Goal: Task Accomplishment & Management: Complete application form

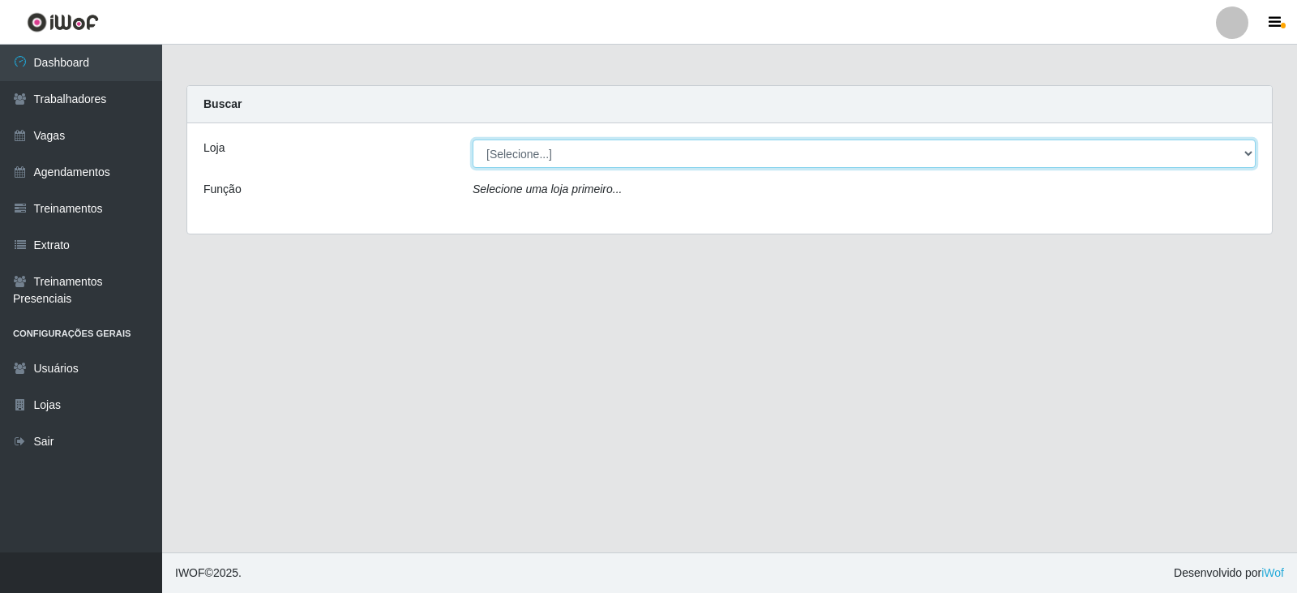
click at [1245, 151] on select "[Selecione...] SuperFácil Atacado - Alto de São Manoel SuperFácil Atacado - Ema…" at bounding box center [864, 153] width 783 height 28
select select "540"
click at [473, 139] on select "[Selecione...] SuperFácil Atacado - Alto de São Manoel SuperFácil Atacado - Ema…" at bounding box center [864, 153] width 783 height 28
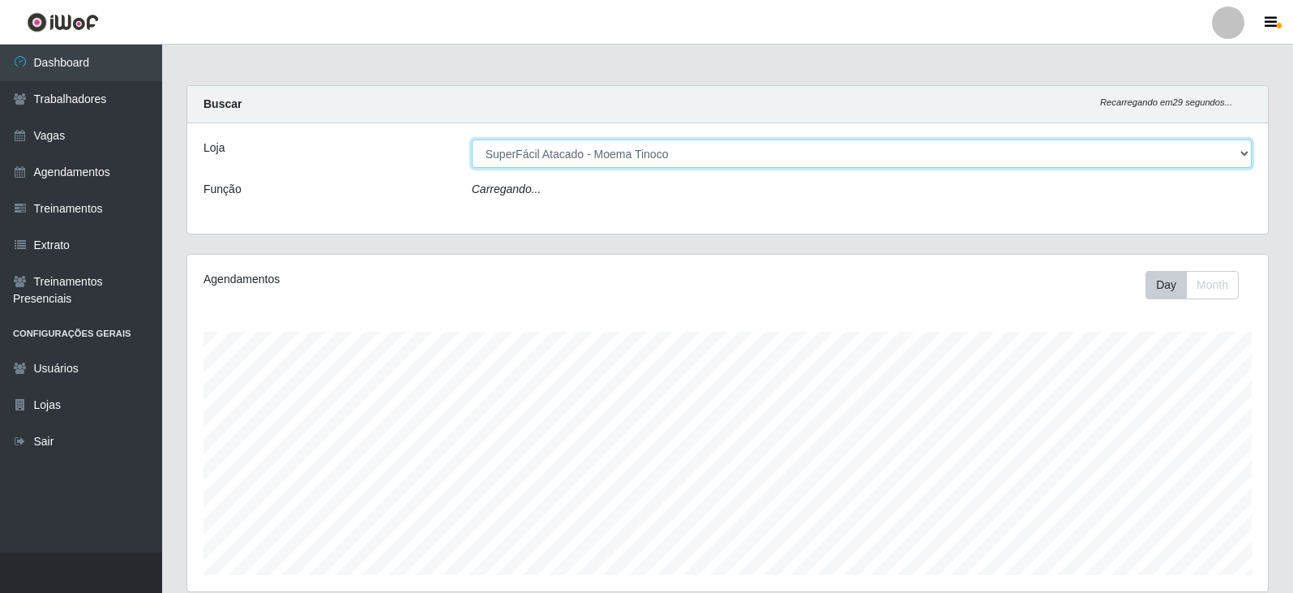
scroll to position [336, 1081]
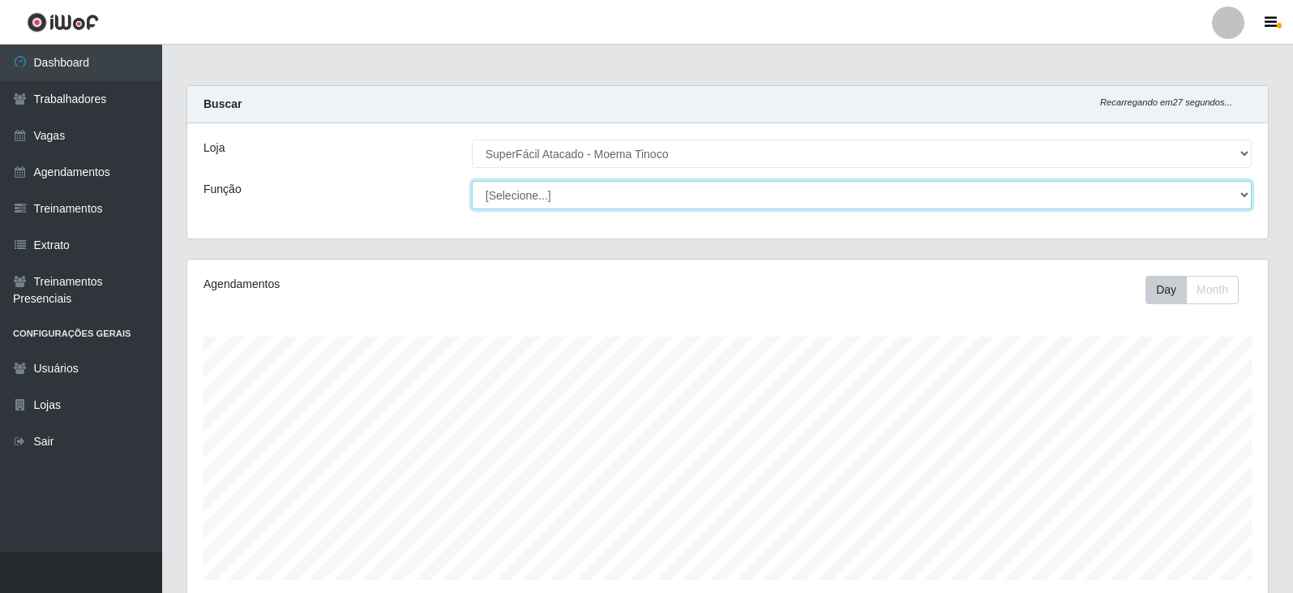
click at [1239, 193] on select "[Selecione...] Embalador Embalador + Embalador ++ Operador de Caixa Operador de…" at bounding box center [862, 195] width 780 height 28
select select "73"
click at [472, 181] on select "[Selecione...] Embalador Embalador + Embalador ++ Operador de Caixa Operador de…" at bounding box center [862, 195] width 780 height 28
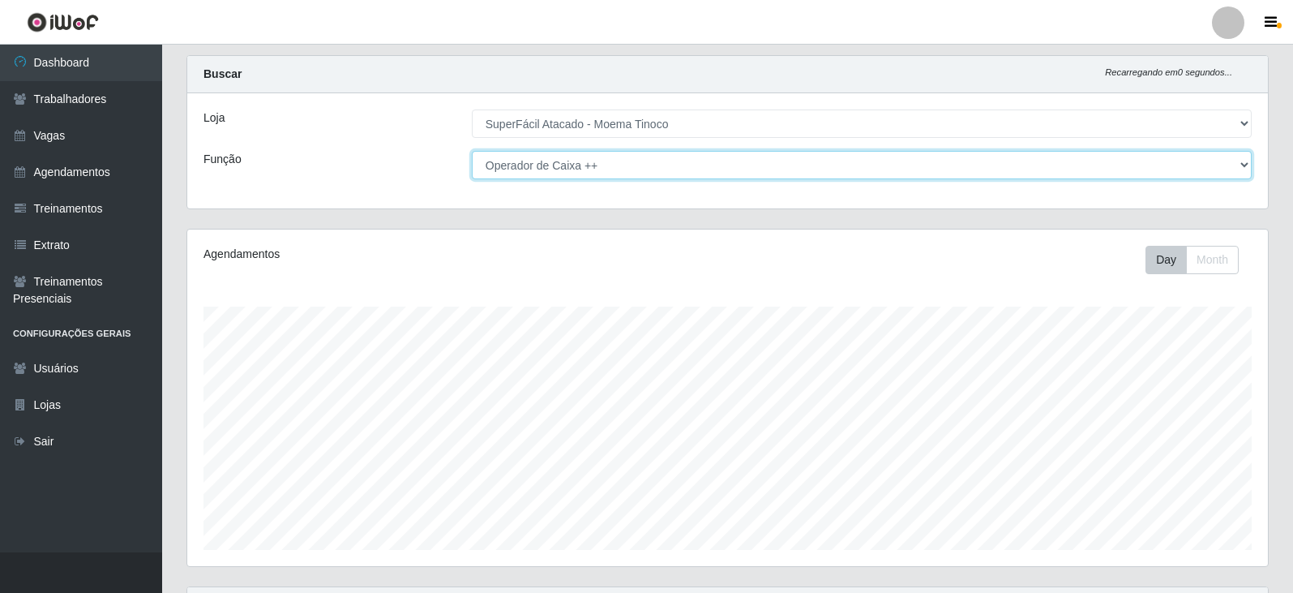
scroll to position [0, 0]
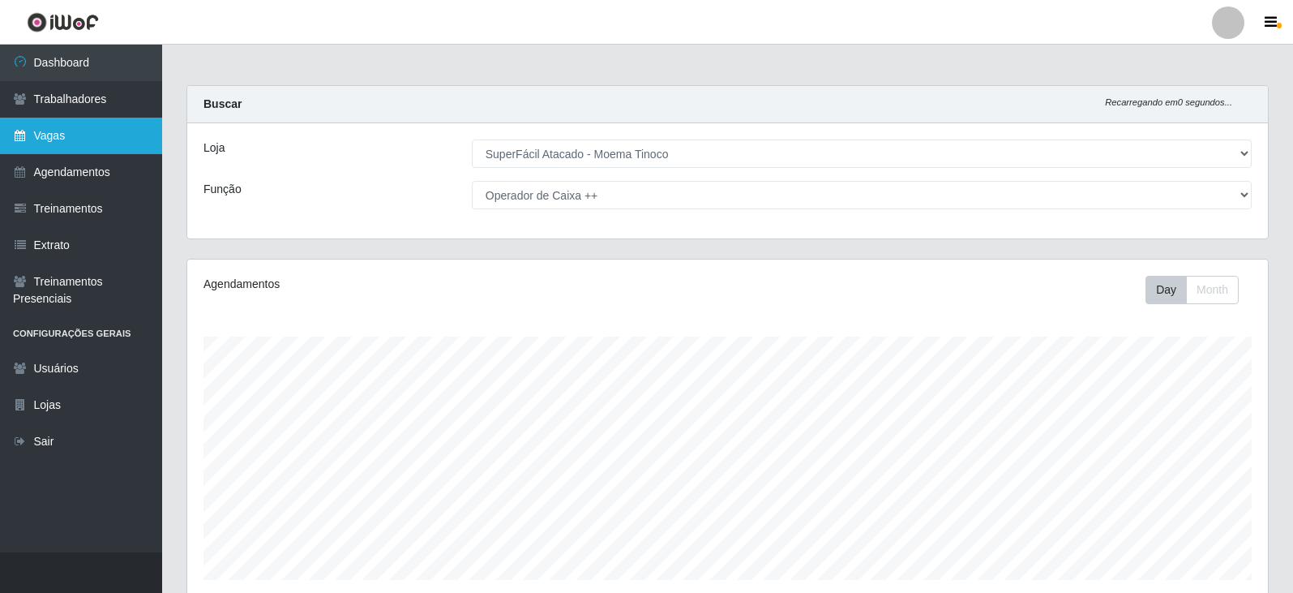
click at [54, 125] on link "Vagas" at bounding box center [81, 136] width 162 height 36
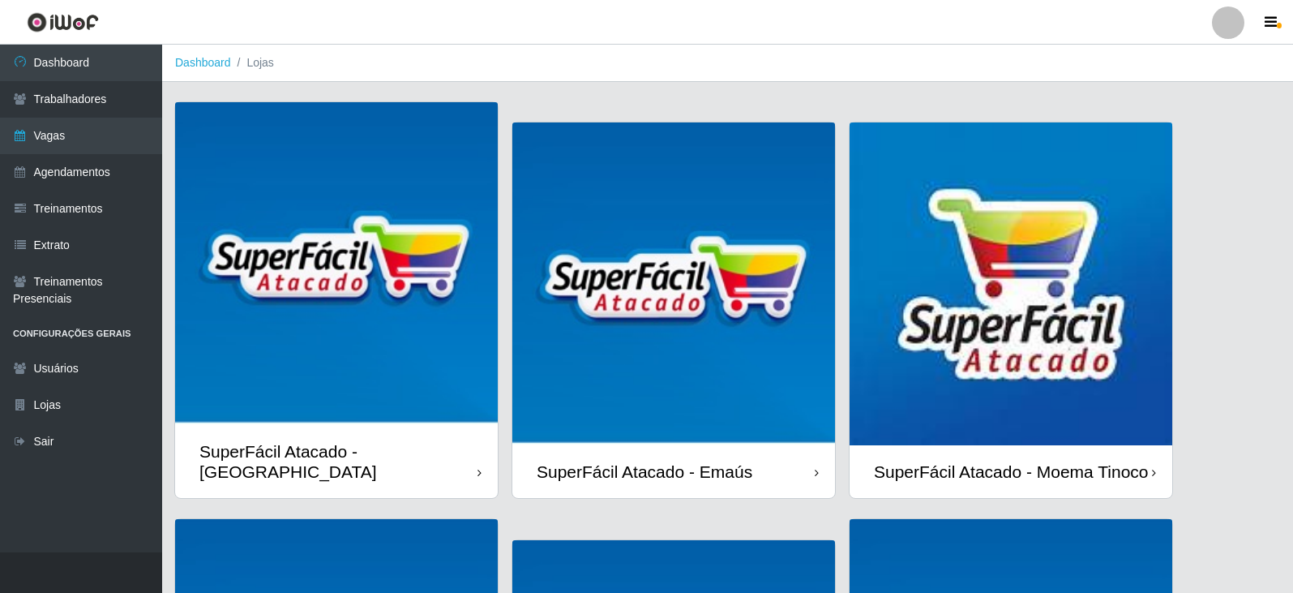
click at [1021, 339] on img at bounding box center [1011, 283] width 323 height 323
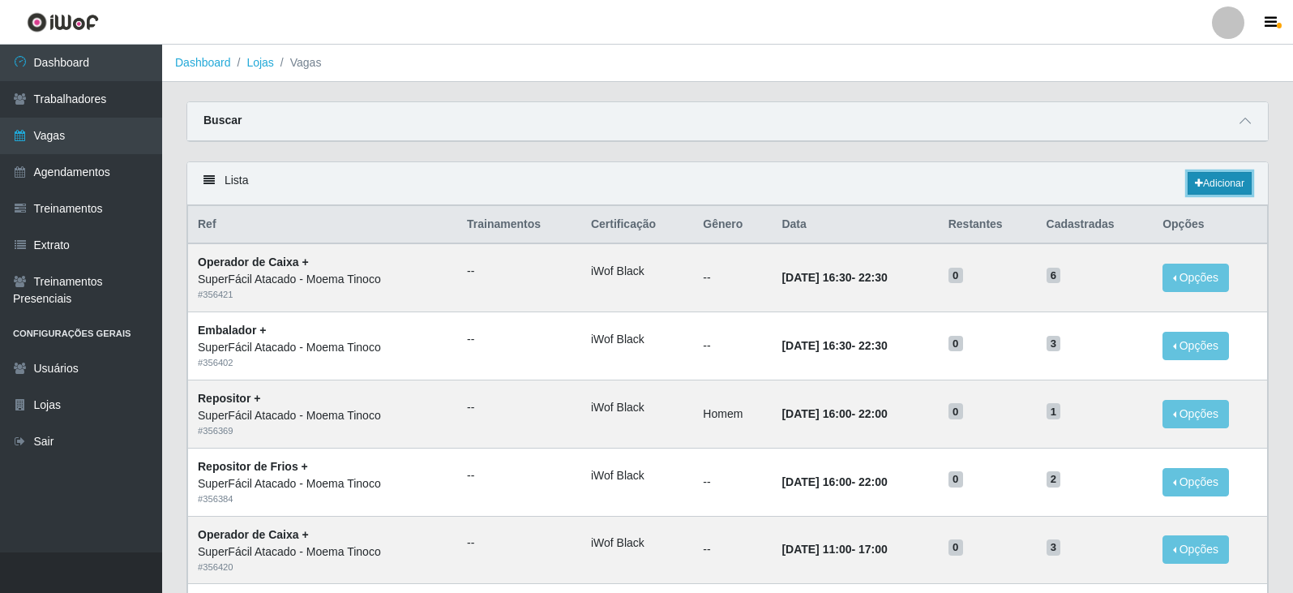
click at [1215, 182] on link "Adicionar" at bounding box center [1220, 183] width 64 height 23
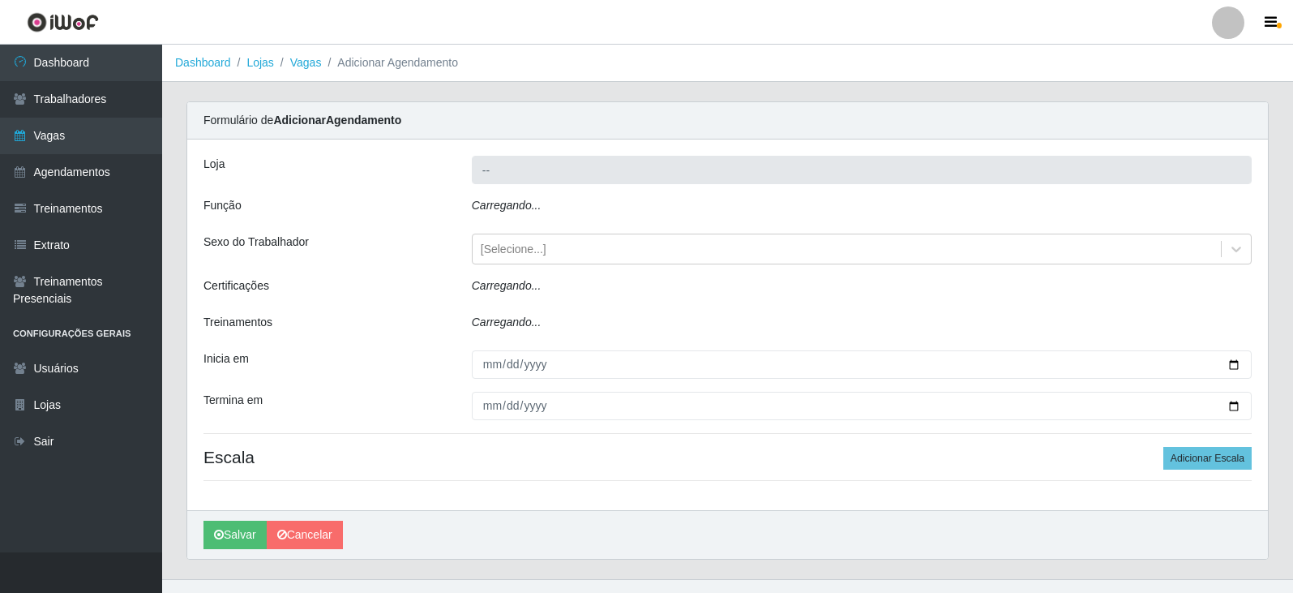
type input "SuperFácil Atacado - Moema Tinoco"
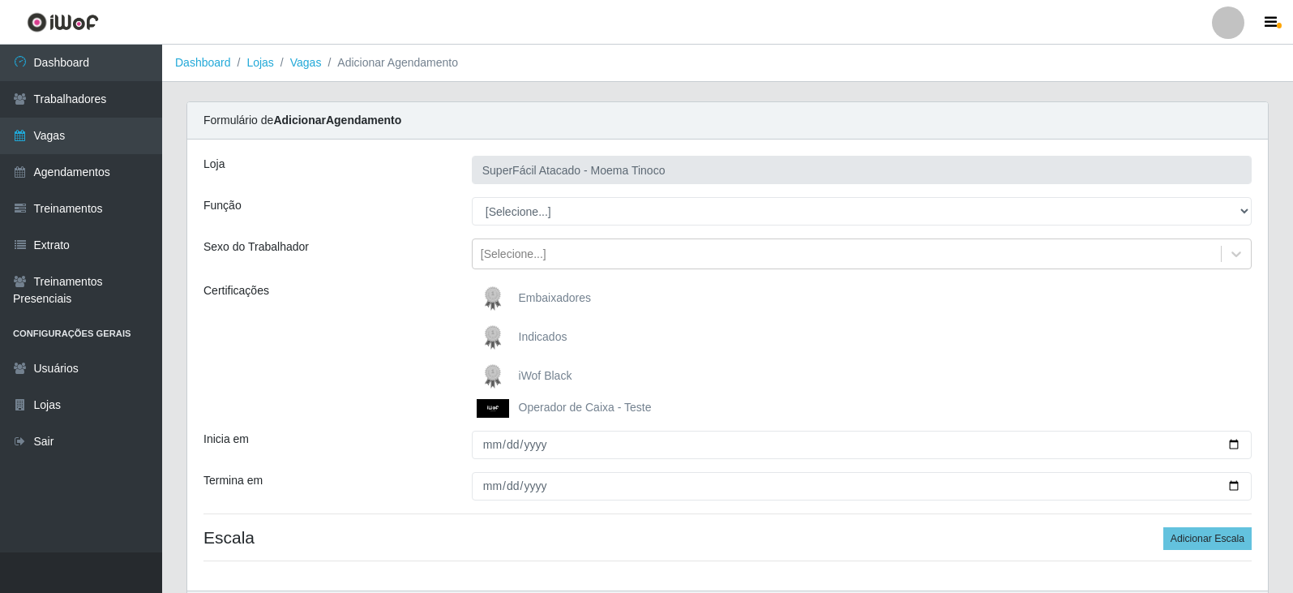
click at [491, 374] on img at bounding box center [496, 376] width 39 height 32
click at [0, 0] on input "iWof Black" at bounding box center [0, 0] width 0 height 0
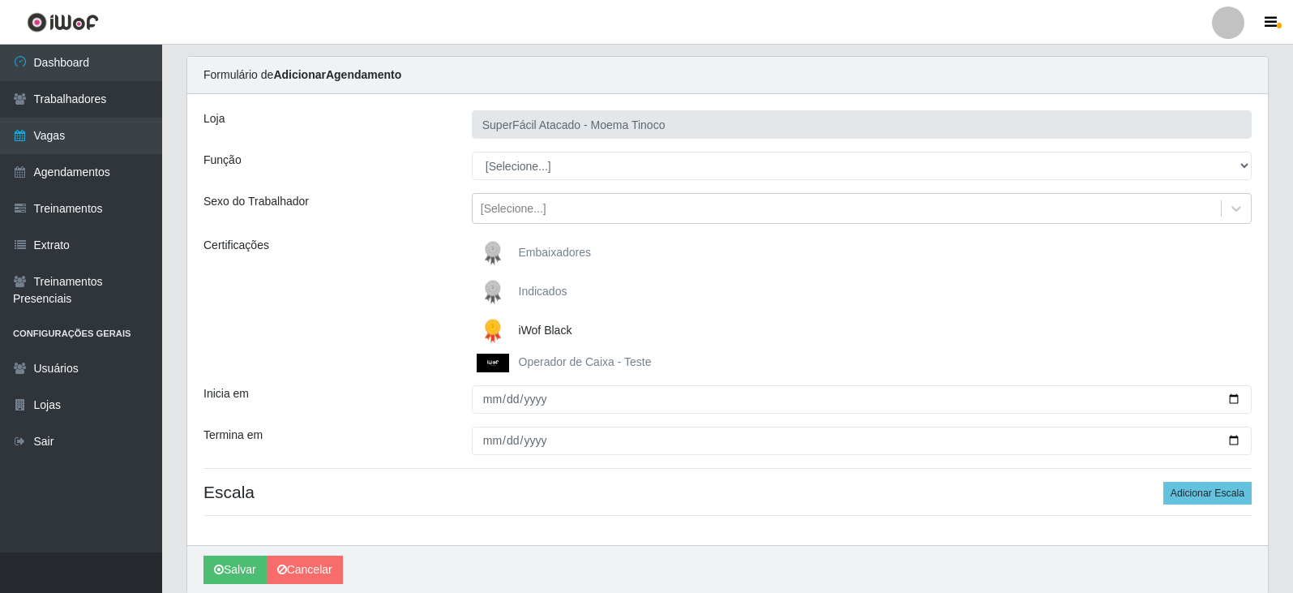
scroll to position [81, 0]
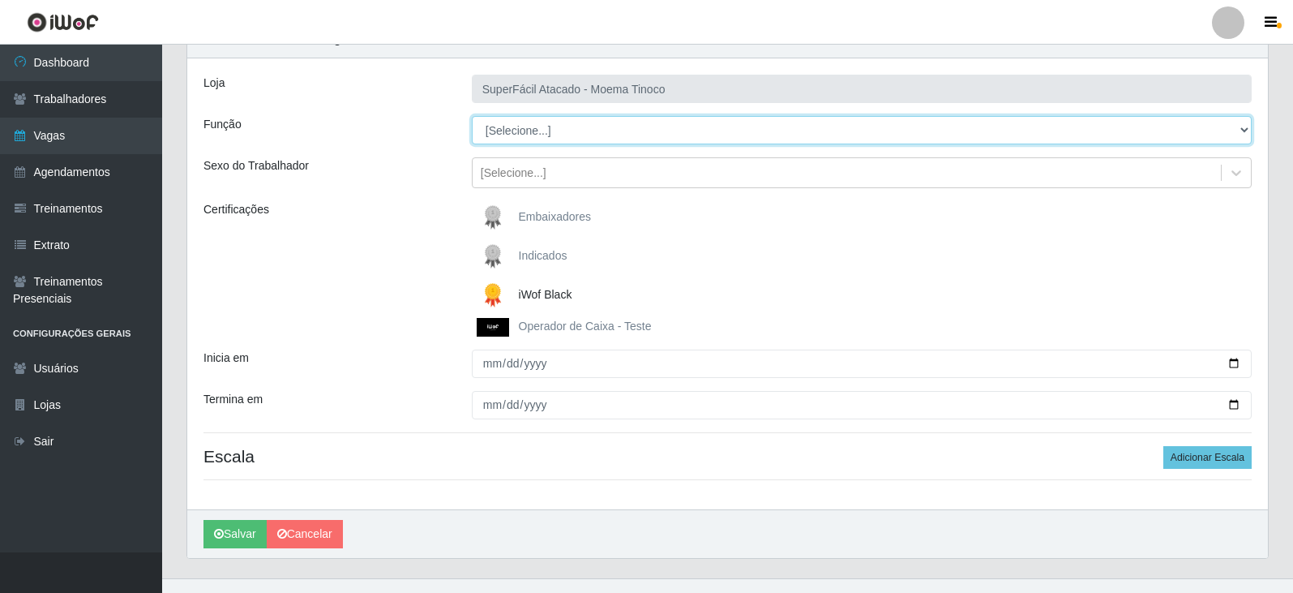
click at [1243, 130] on select "[Selecione...] Embalador Embalador + Embalador ++ Operador de Caixa Operador de…" at bounding box center [862, 130] width 780 height 28
select select "73"
click at [472, 116] on select "[Selecione...] Embalador Embalador + Embalador ++ Operador de Caixa Operador de…" at bounding box center [862, 130] width 780 height 28
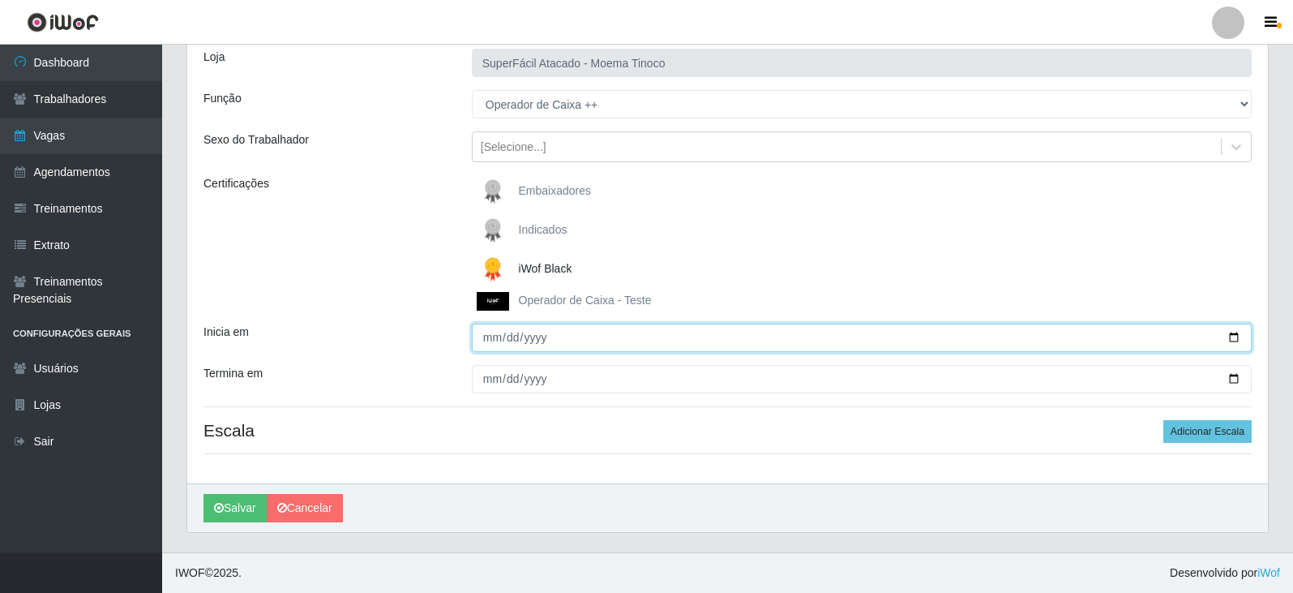
click at [1235, 339] on input "Inicia em" at bounding box center [862, 337] width 780 height 28
type input "[DATE]"
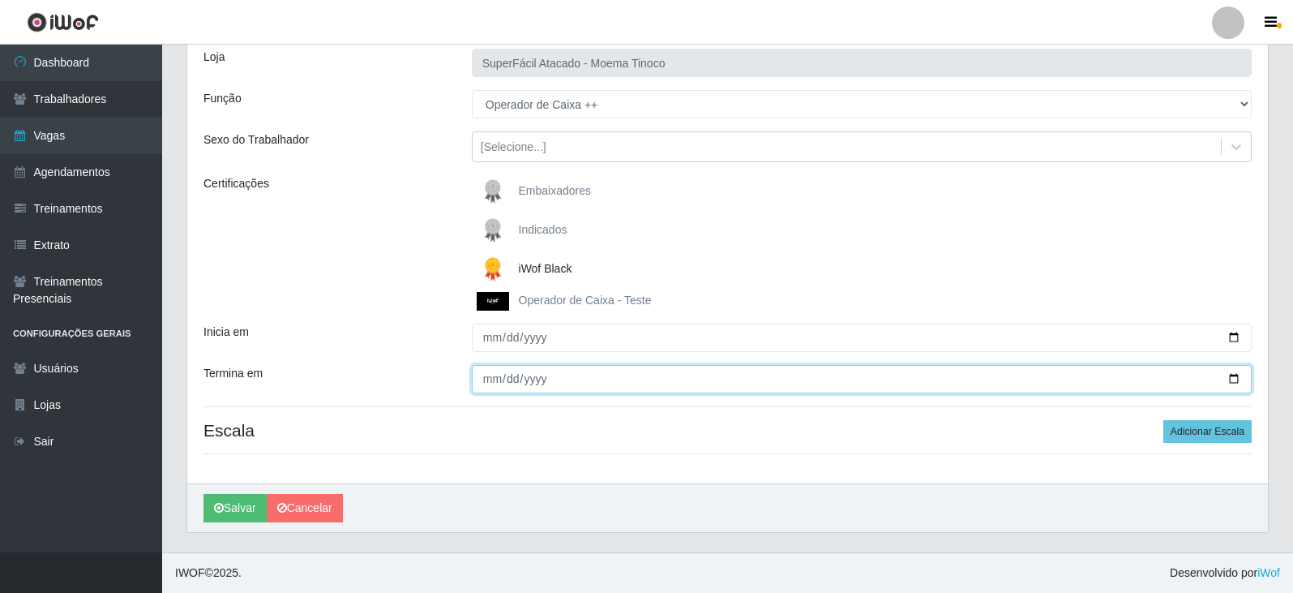
click at [1231, 377] on input "Termina em" at bounding box center [862, 379] width 780 height 28
type input "[DATE]"
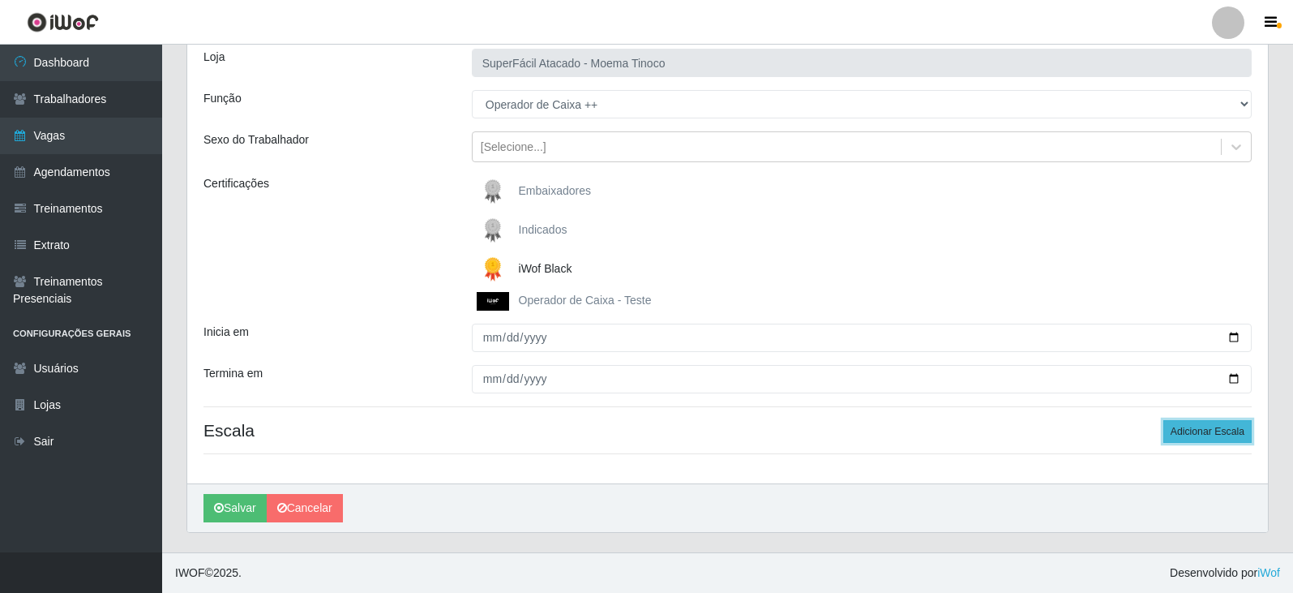
click at [1190, 434] on button "Adicionar Escala" at bounding box center [1207, 431] width 88 height 23
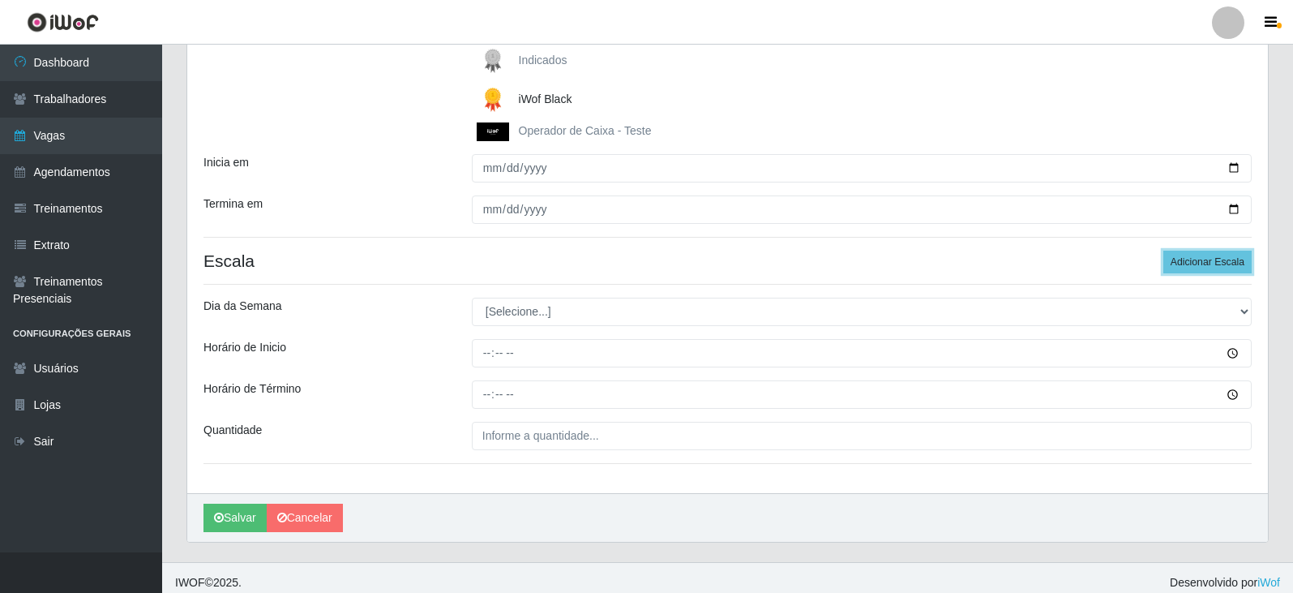
scroll to position [287, 0]
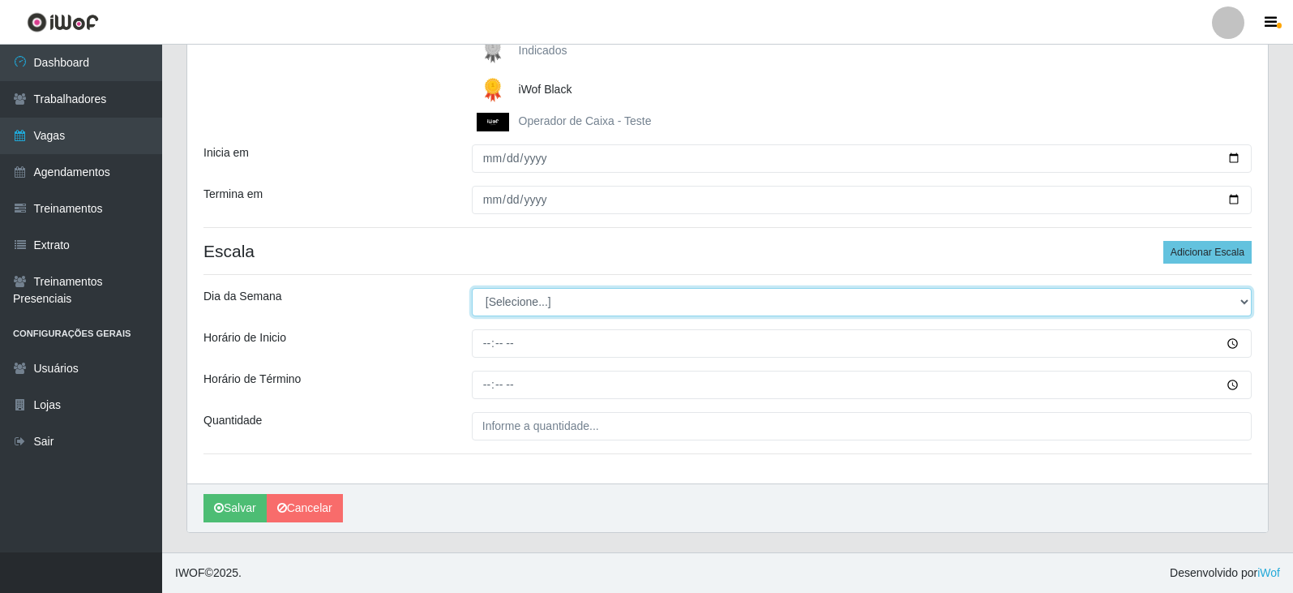
click at [1244, 302] on select "[Selecione...] Segunda Terça Quarta Quinta Sexta Sábado Domingo" at bounding box center [862, 302] width 780 height 28
select select "0"
click at [472, 288] on select "[Selecione...] Segunda Terça Quarta Quinta Sexta Sábado Domingo" at bounding box center [862, 302] width 780 height 28
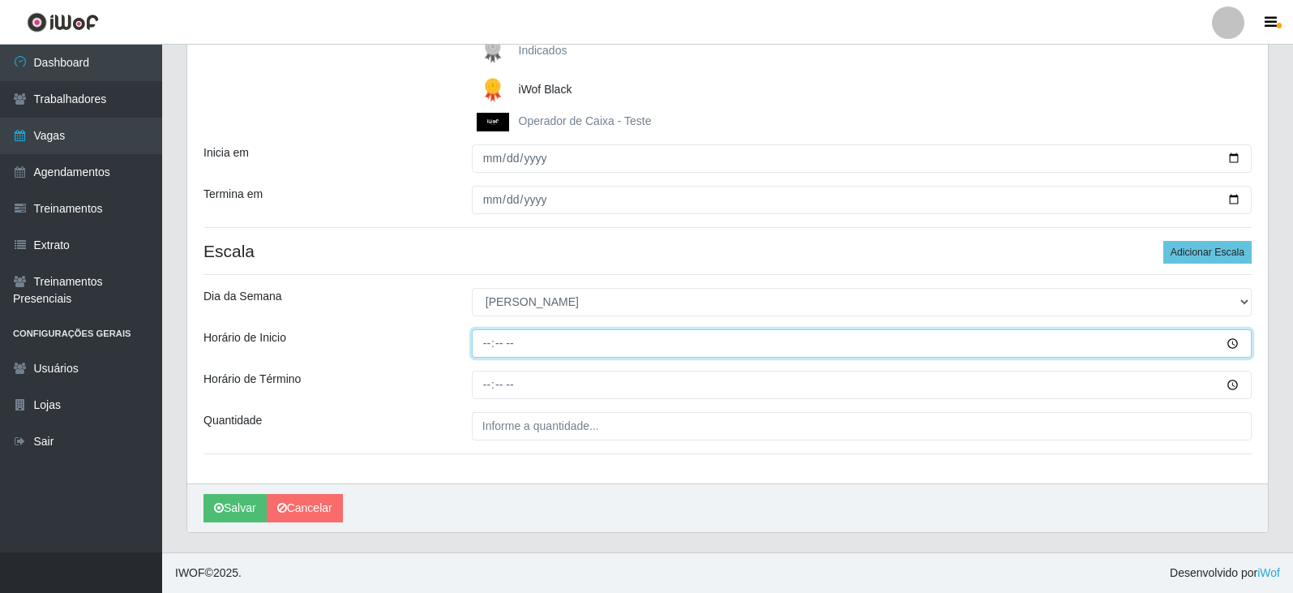
click at [488, 340] on input "Horário de Inicio" at bounding box center [862, 343] width 780 height 28
type input "07:00"
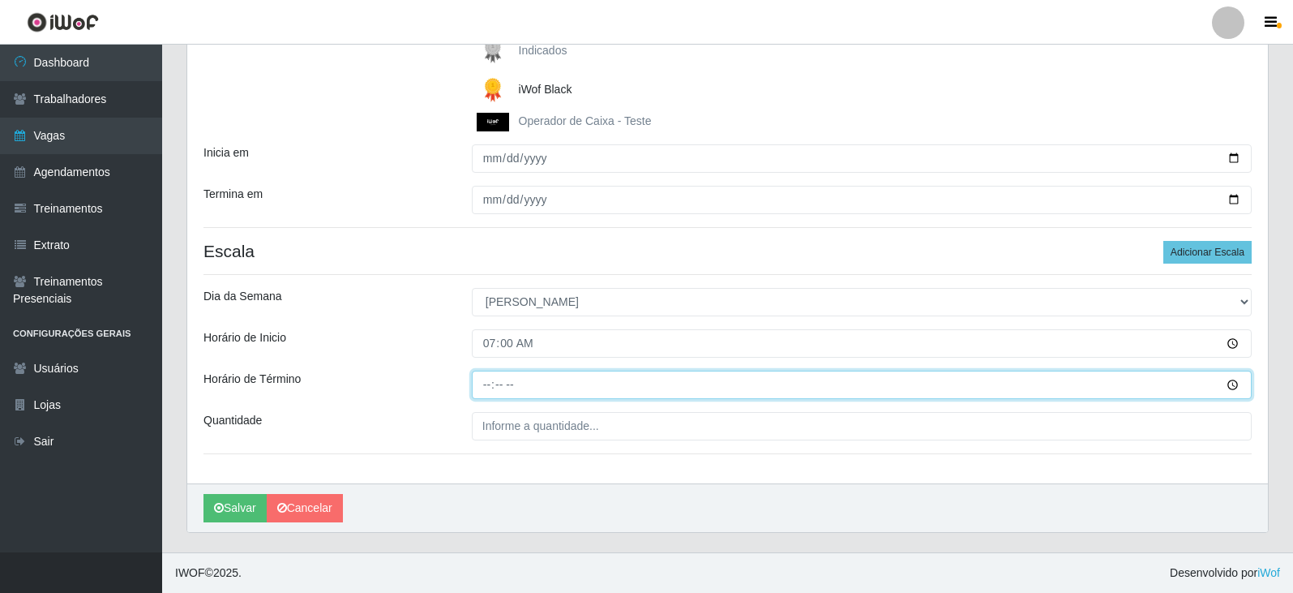
click at [486, 383] on input "Horário de Término" at bounding box center [862, 384] width 780 height 28
type input "13:00"
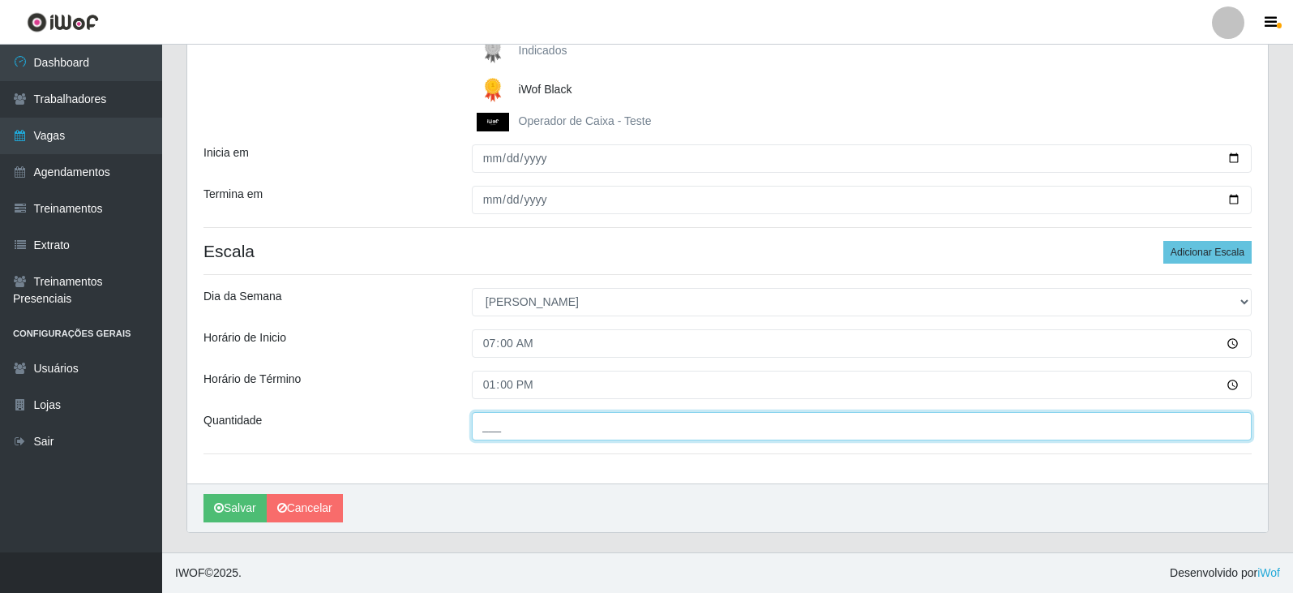
click at [559, 425] on input "___" at bounding box center [862, 426] width 780 height 28
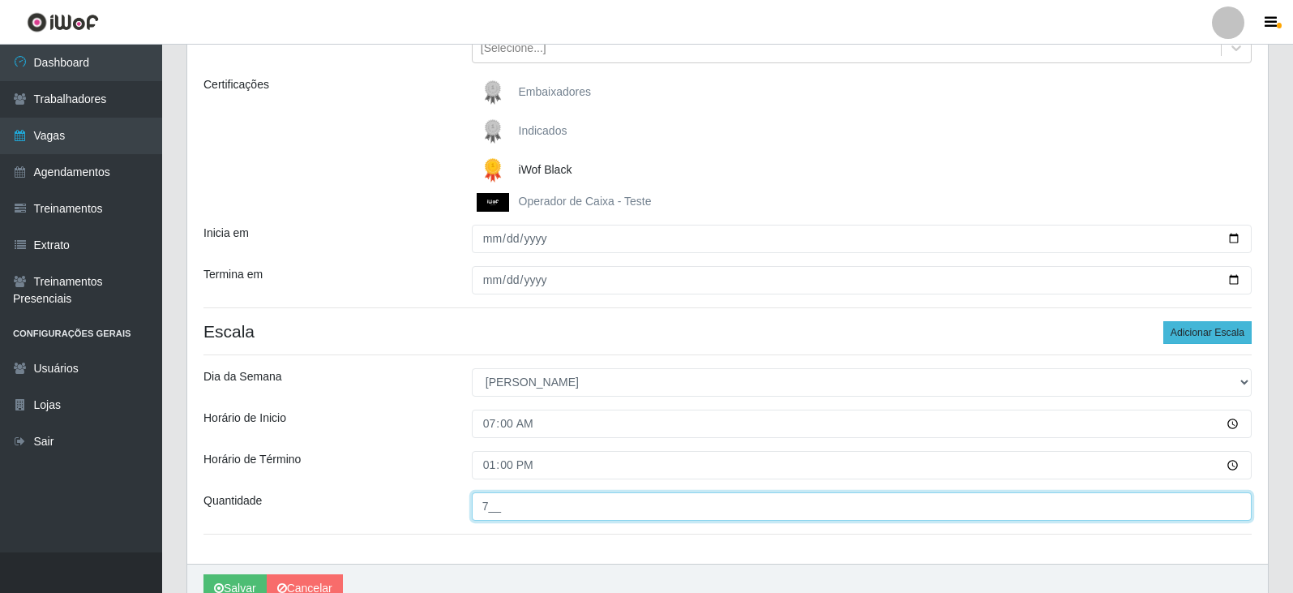
type input "7__"
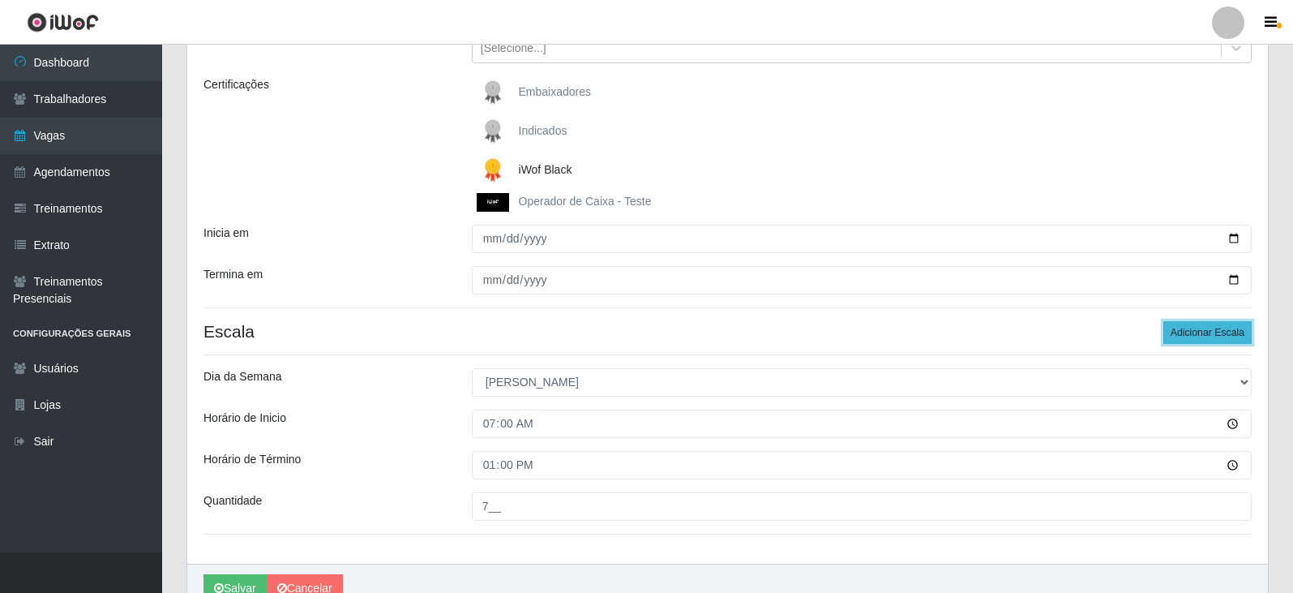
click at [1202, 336] on button "Adicionar Escala" at bounding box center [1207, 332] width 88 height 23
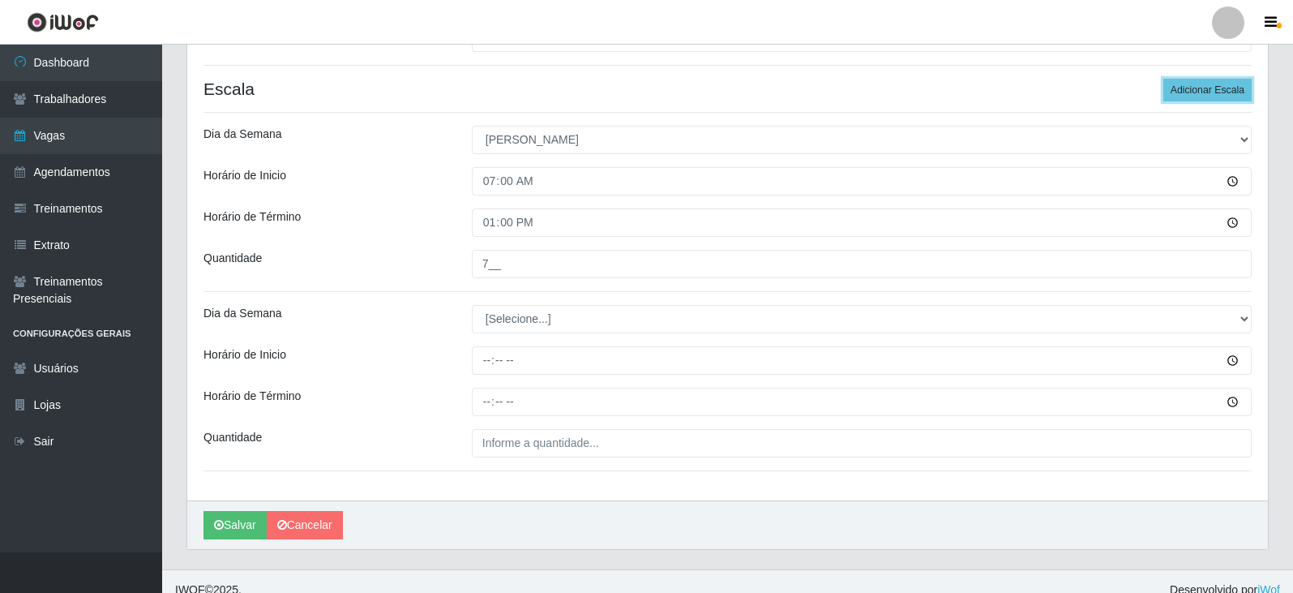
scroll to position [449, 0]
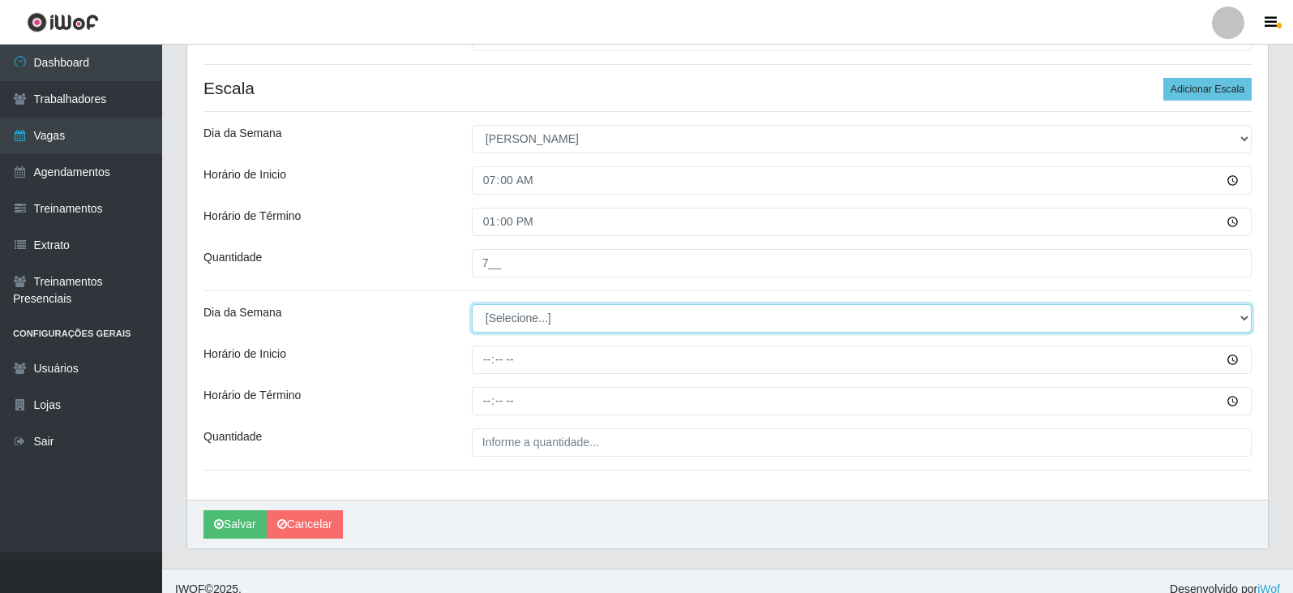
click at [1244, 317] on select "[Selecione...] Segunda Terça Quarta Quinta Sexta Sábado Domingo" at bounding box center [862, 318] width 780 height 28
select select "0"
click at [472, 304] on select "[Selecione...] Segunda Terça Quarta Quinta Sexta Sábado Domingo" at bounding box center [862, 318] width 780 height 28
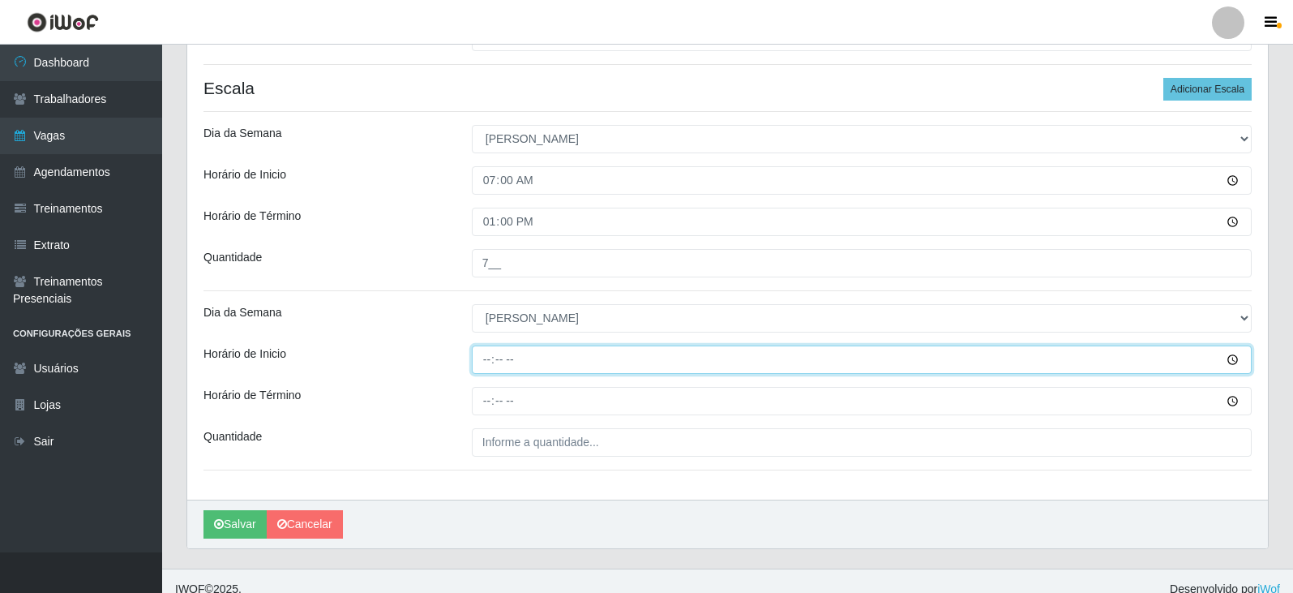
click at [489, 362] on input "Horário de Inicio" at bounding box center [862, 359] width 780 height 28
click at [494, 354] on input "Horário de Inicio" at bounding box center [862, 359] width 780 height 28
click at [496, 354] on input "Horário de Inicio" at bounding box center [862, 359] width 780 height 28
click at [517, 361] on input "Horário de Inicio" at bounding box center [862, 359] width 780 height 28
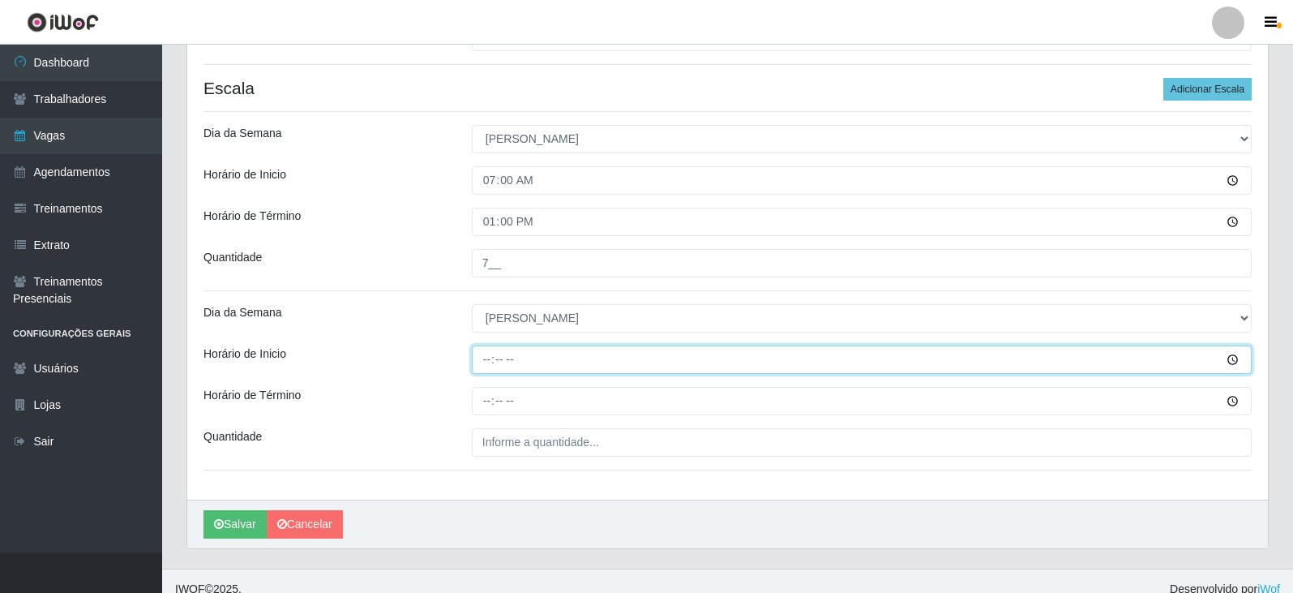
click at [491, 357] on input "Horário de Inicio" at bounding box center [862, 359] width 780 height 28
type input "12:00"
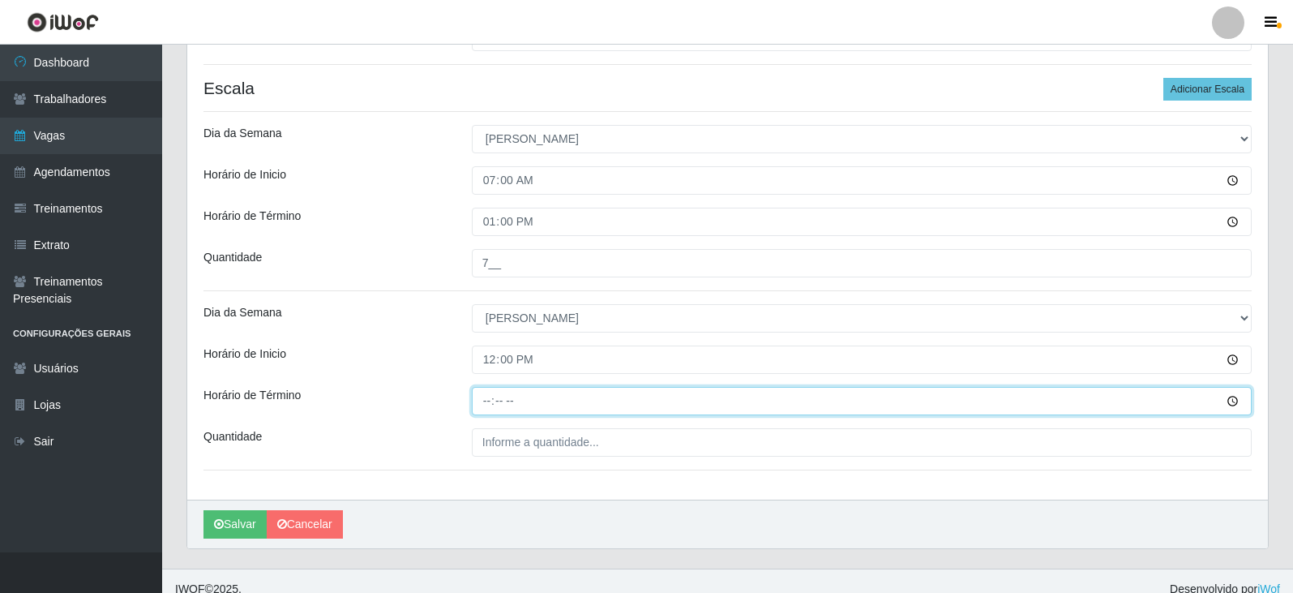
click at [492, 404] on input "Horário de Término" at bounding box center [862, 401] width 780 height 28
click at [509, 396] on input "Horário de Término" at bounding box center [862, 401] width 780 height 28
click at [488, 400] on input "12:18" at bounding box center [862, 401] width 780 height 28
type input "18:00"
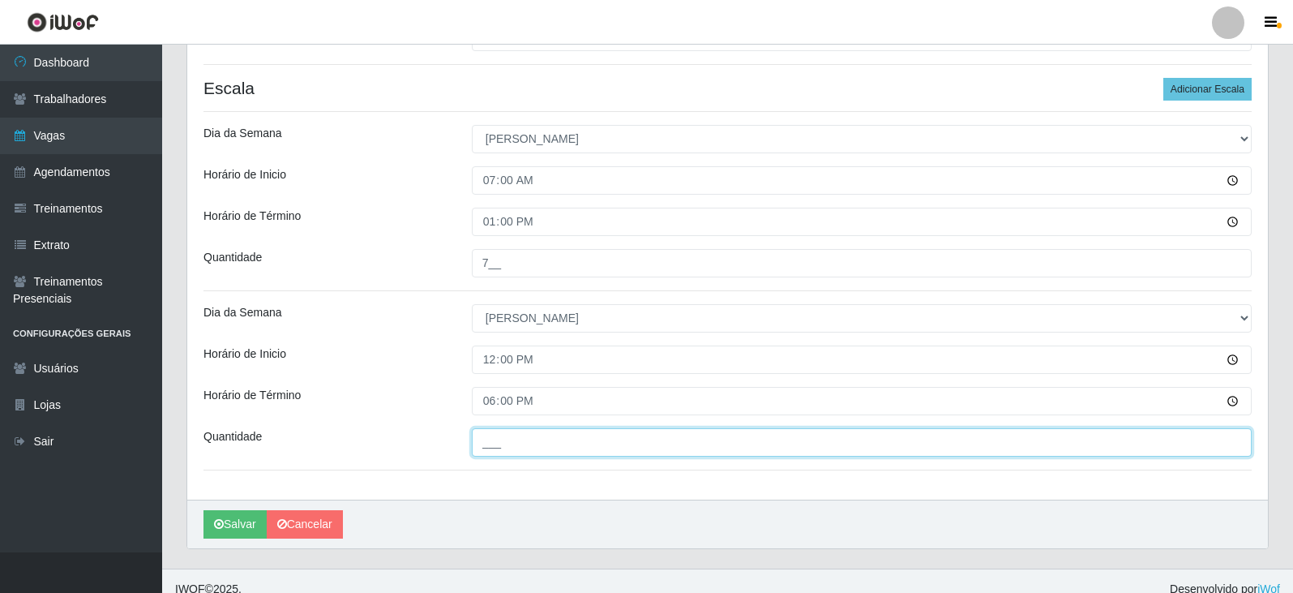
click at [538, 450] on input "___" at bounding box center [862, 442] width 780 height 28
type input "5__"
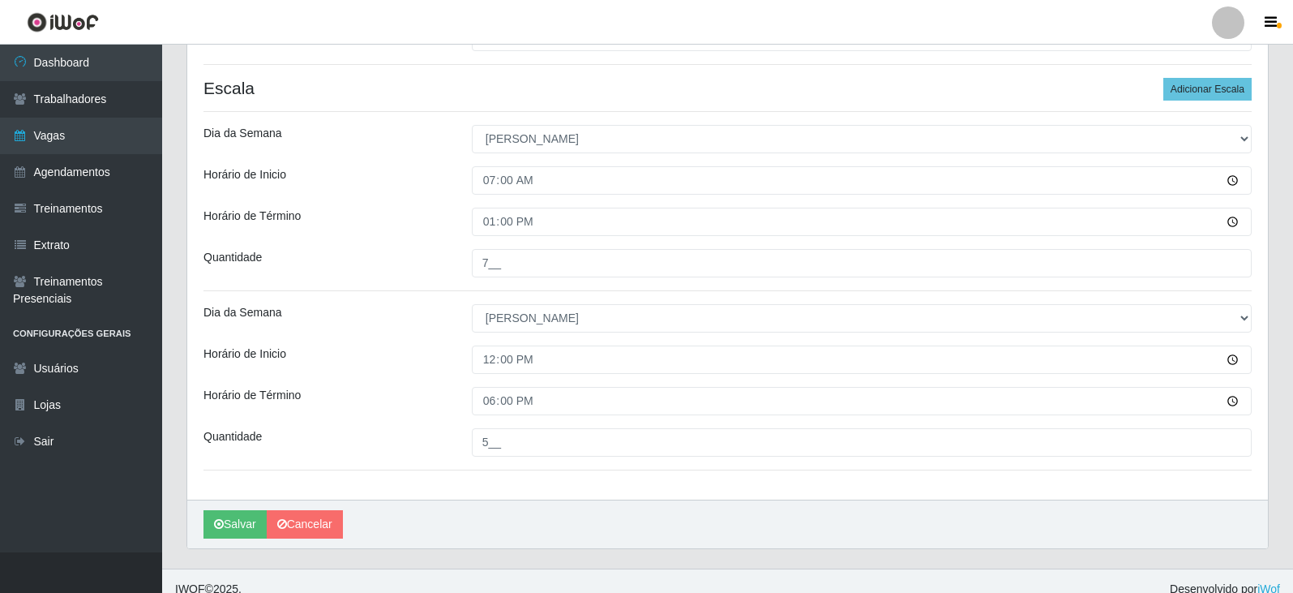
click at [562, 477] on div "Loja SuperFácil Atacado - Moema Tinoco Função [Selecione...] Embalador Embalado…" at bounding box center [727, 94] width 1081 height 809
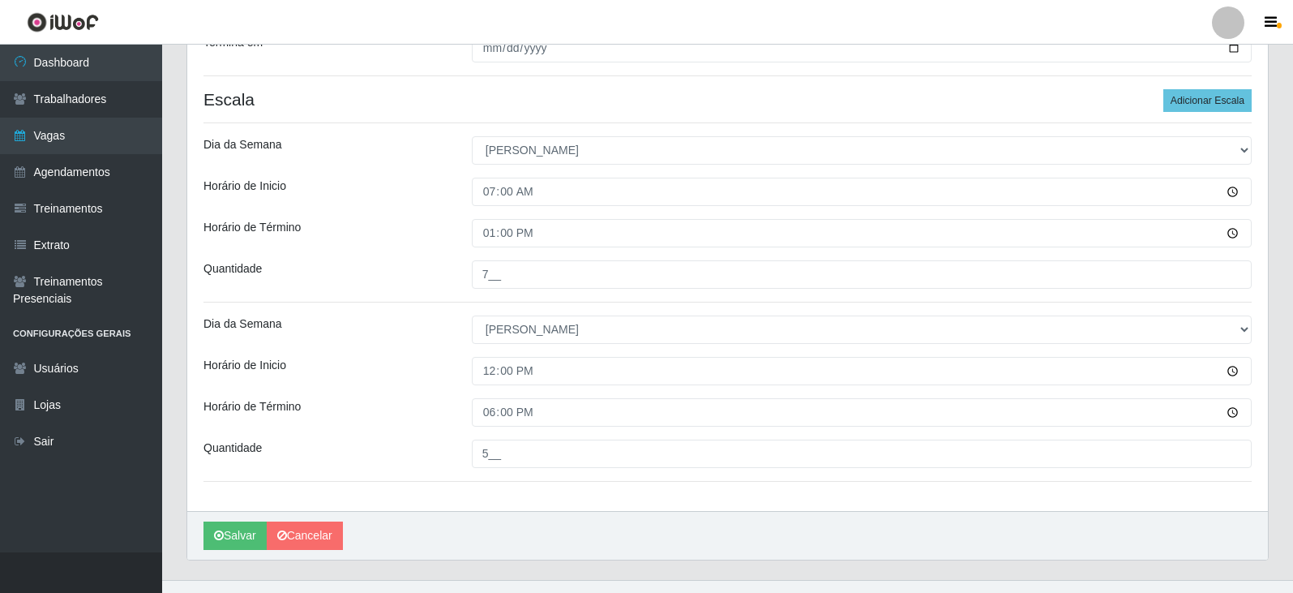
scroll to position [466, 0]
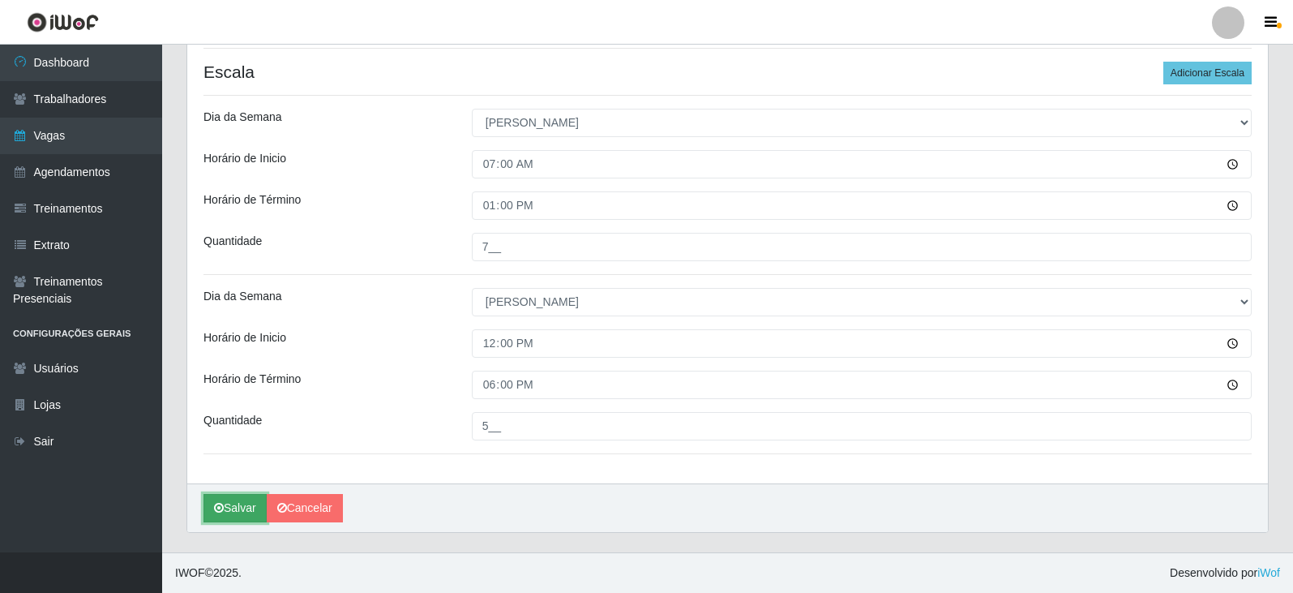
click at [237, 509] on button "Salvar" at bounding box center [234, 508] width 63 height 28
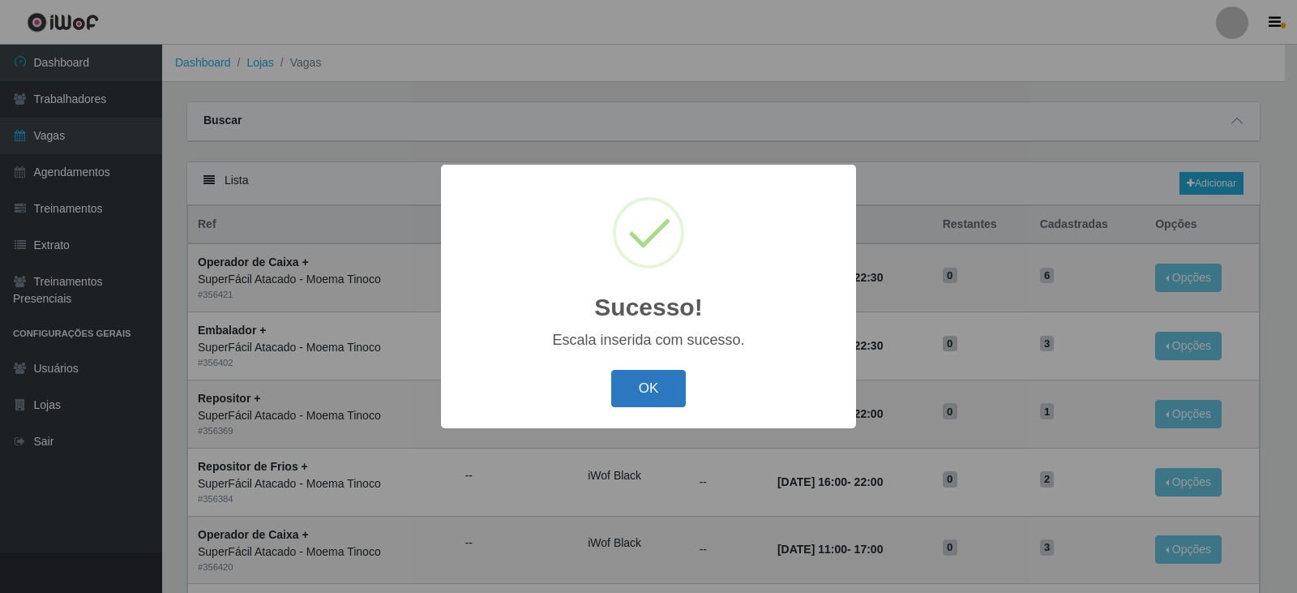
click at [644, 389] on button "OK" at bounding box center [648, 389] width 75 height 38
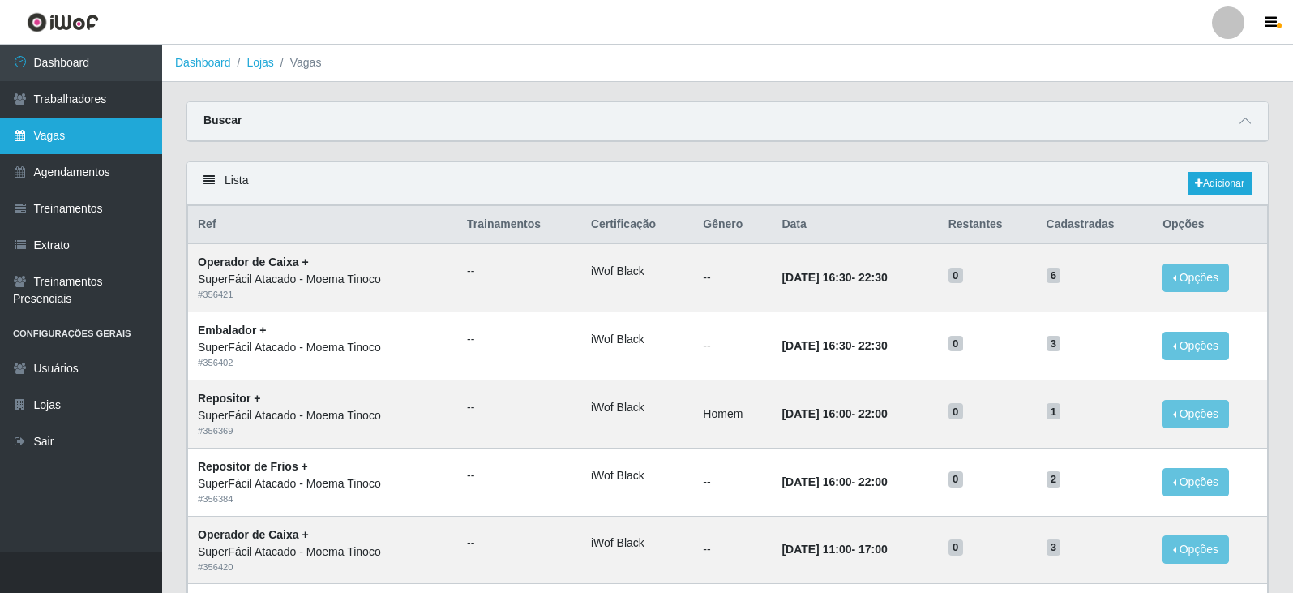
click at [71, 132] on link "Vagas" at bounding box center [81, 136] width 162 height 36
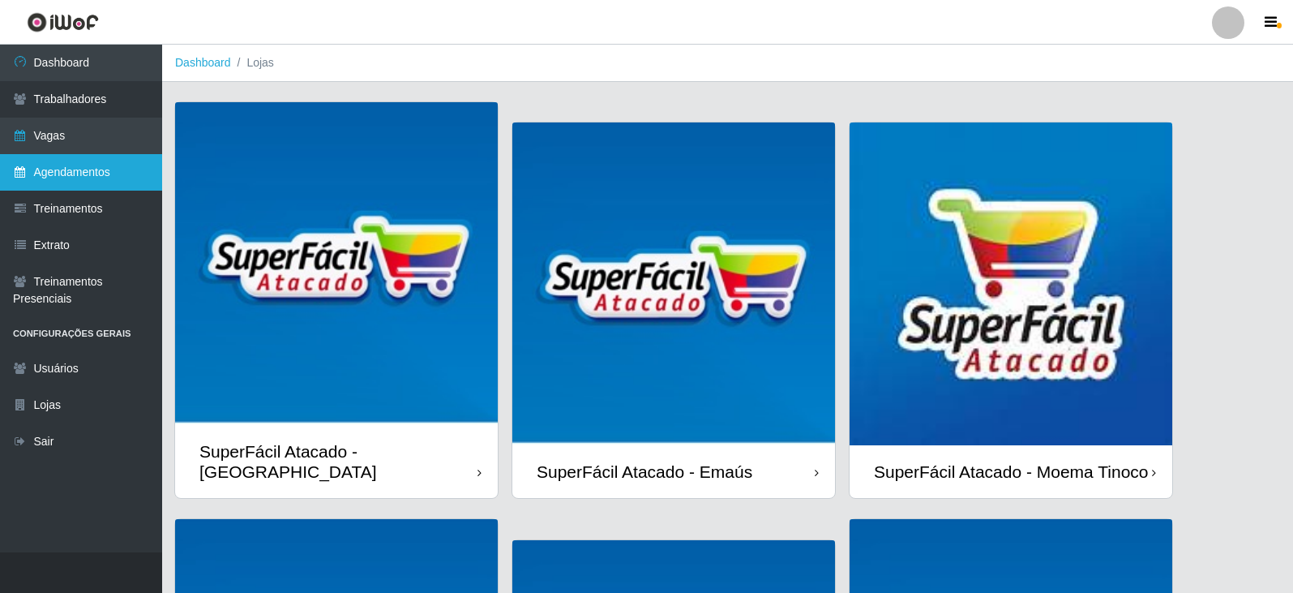
click at [63, 172] on link "Agendamentos" at bounding box center [81, 172] width 162 height 36
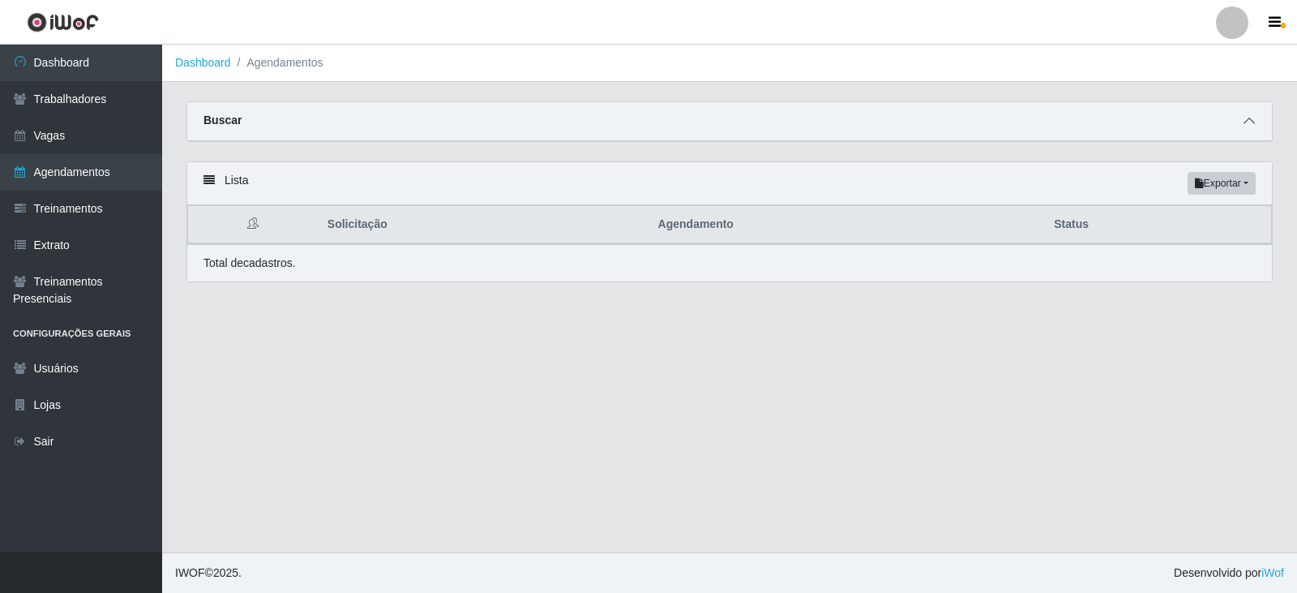
click at [1252, 120] on icon at bounding box center [1248, 120] width 11 height 11
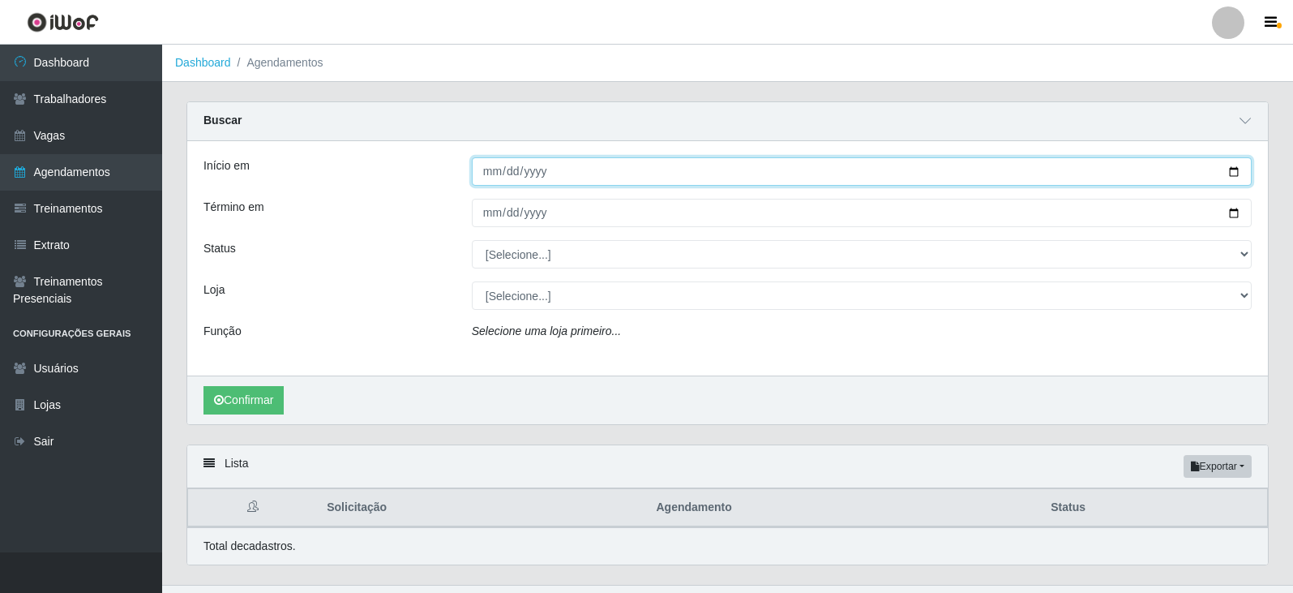
click at [1232, 173] on input "Início em" at bounding box center [862, 171] width 780 height 28
type input "[DATE]"
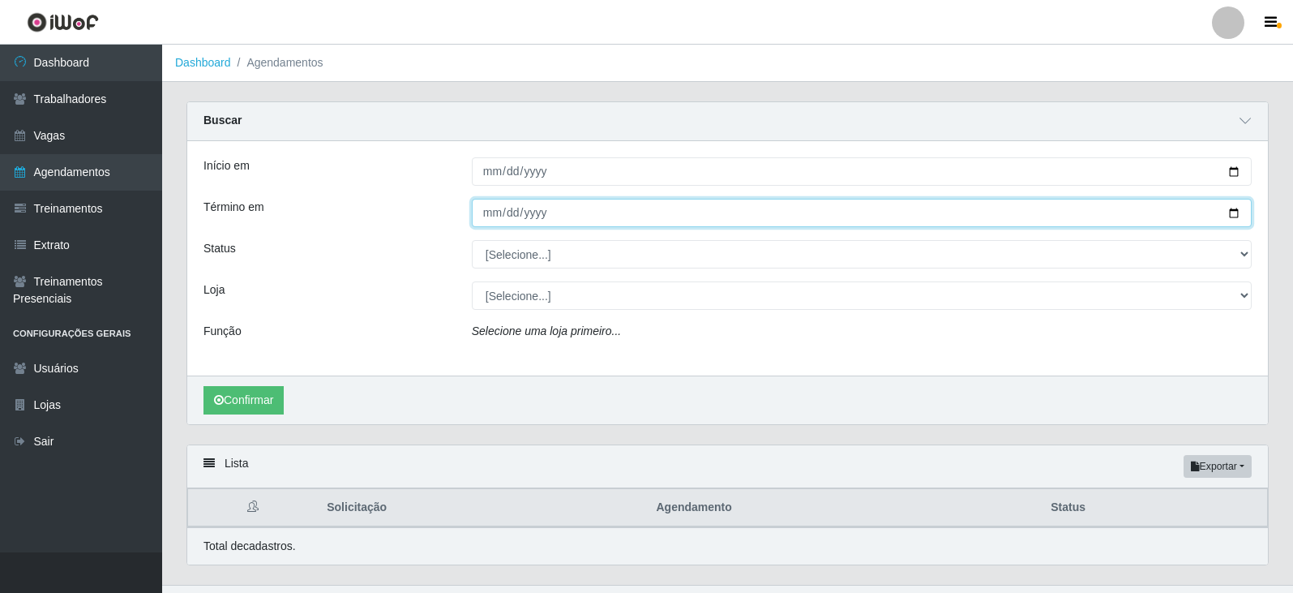
click at [1236, 211] on input "Término em" at bounding box center [862, 213] width 780 height 28
type input "[DATE]"
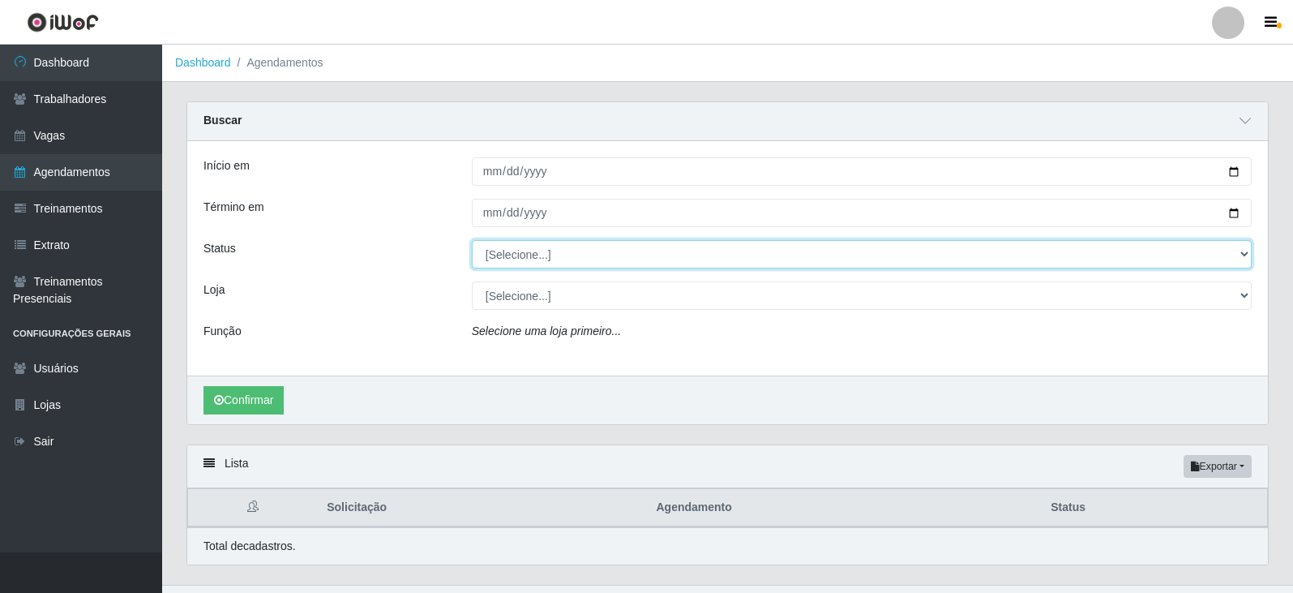
click at [1244, 256] on select "[Selecione...] AGENDADO AGUARDANDO LIBERAR EM ANDAMENTO EM REVISÃO FINALIZADO C…" at bounding box center [862, 254] width 780 height 28
select select "AGENDADO"
click at [472, 241] on select "[Selecione...] AGENDADO AGUARDANDO LIBERAR EM ANDAMENTO EM REVISÃO FINALIZADO C…" at bounding box center [862, 254] width 780 height 28
click at [1247, 255] on select "[Selecione...] AGENDADO AGUARDANDO LIBERAR EM ANDAMENTO EM REVISÃO FINALIZADO C…" at bounding box center [862, 254] width 780 height 28
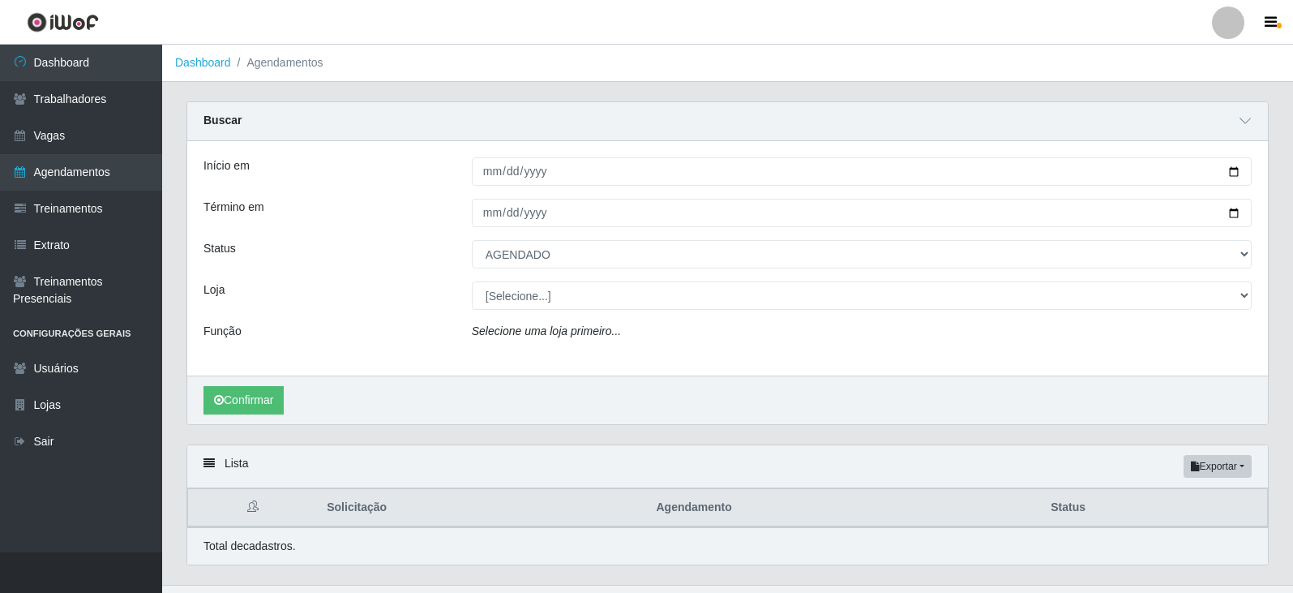
click at [437, 293] on div "Loja" at bounding box center [325, 295] width 268 height 28
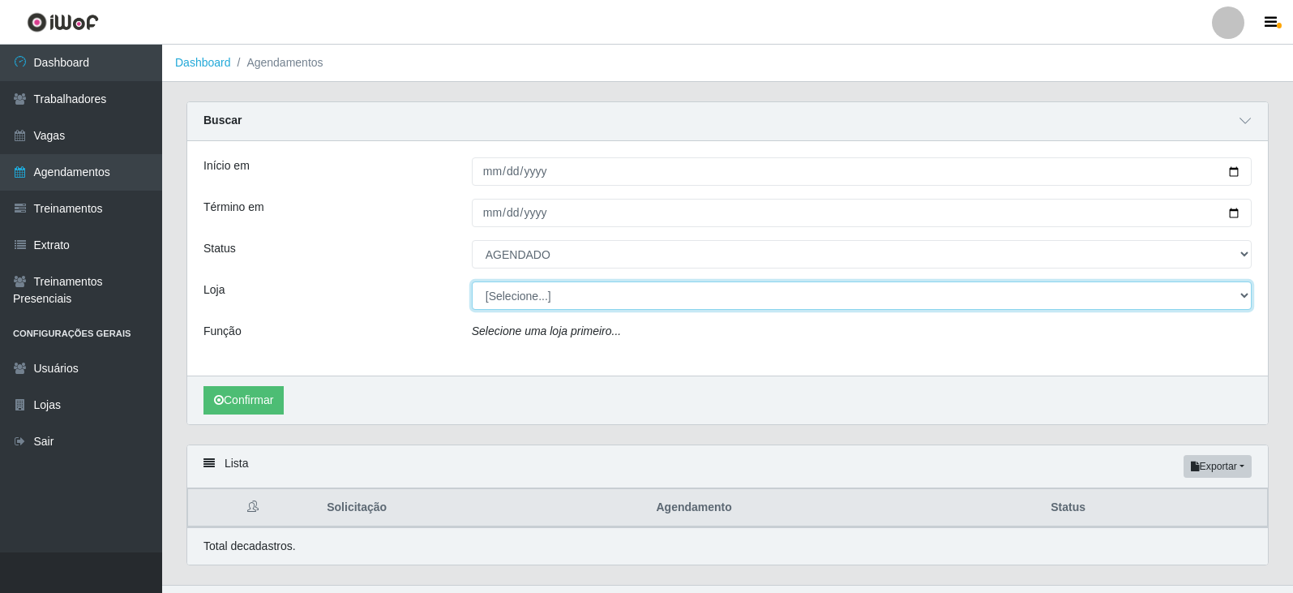
click at [1242, 294] on select "[Selecione...] SuperFácil Atacado - Alto de São Manoel SuperFácil Atacado - Ema…" at bounding box center [862, 295] width 780 height 28
select select "540"
click at [472, 282] on select "[Selecione...] SuperFácil Atacado - Alto de São Manoel SuperFácil Atacado - Ema…" at bounding box center [862, 295] width 780 height 28
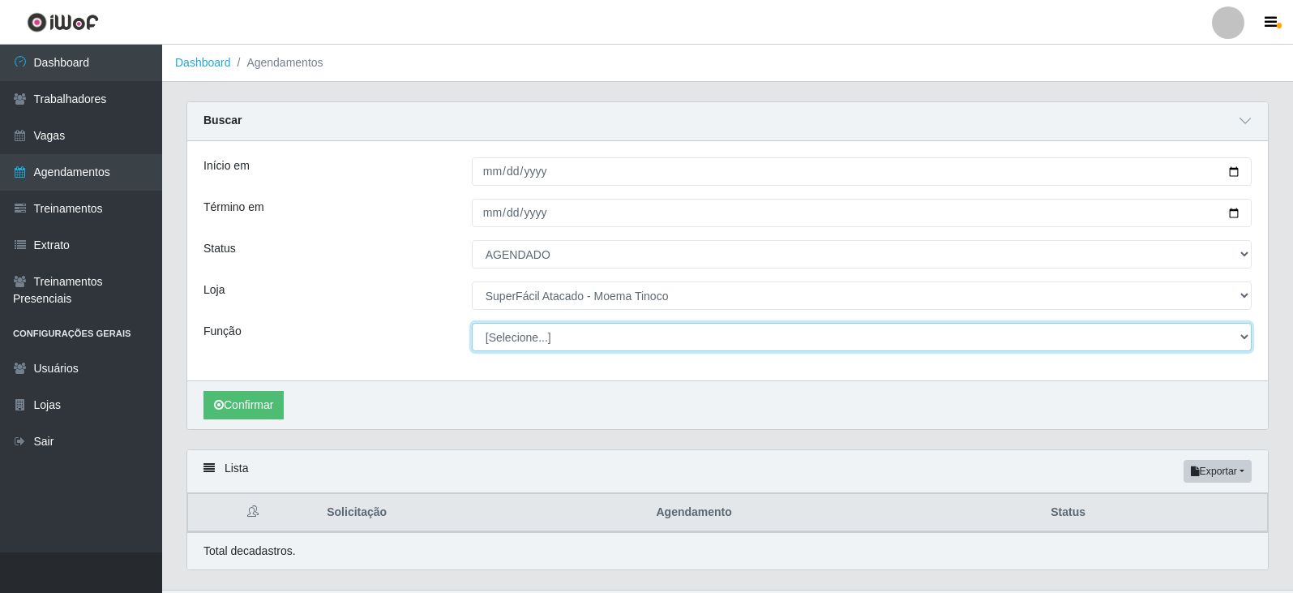
click at [1243, 340] on select "[Selecione...] Embalador Embalador + Embalador ++ Operador de Caixa Operador de…" at bounding box center [862, 337] width 780 height 28
select select "73"
click at [472, 323] on select "[Selecione...] Embalador Embalador + Embalador ++ Operador de Caixa Operador de…" at bounding box center [862, 337] width 780 height 28
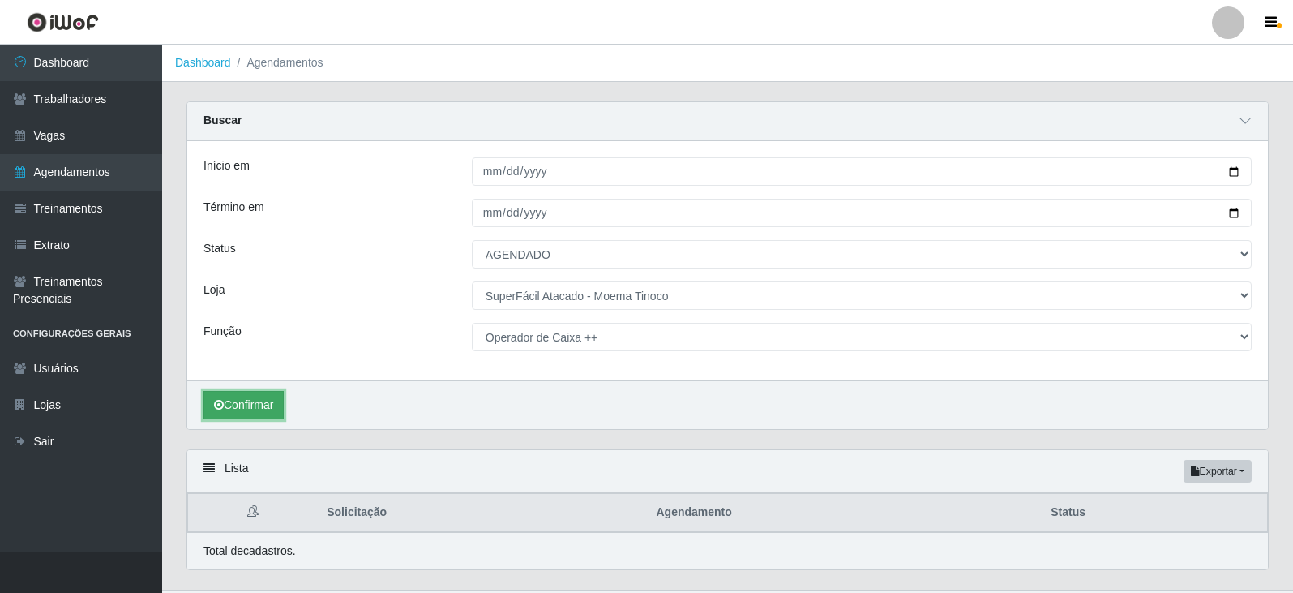
click at [245, 409] on button "Confirmar" at bounding box center [243, 405] width 80 height 28
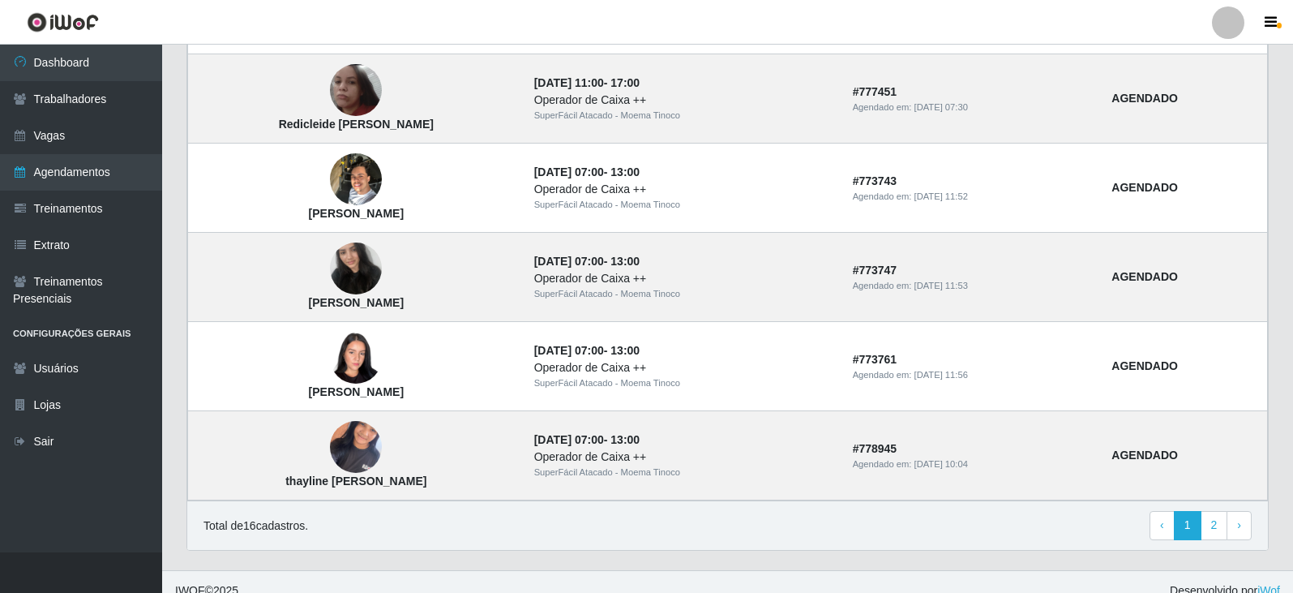
scroll to position [1388, 0]
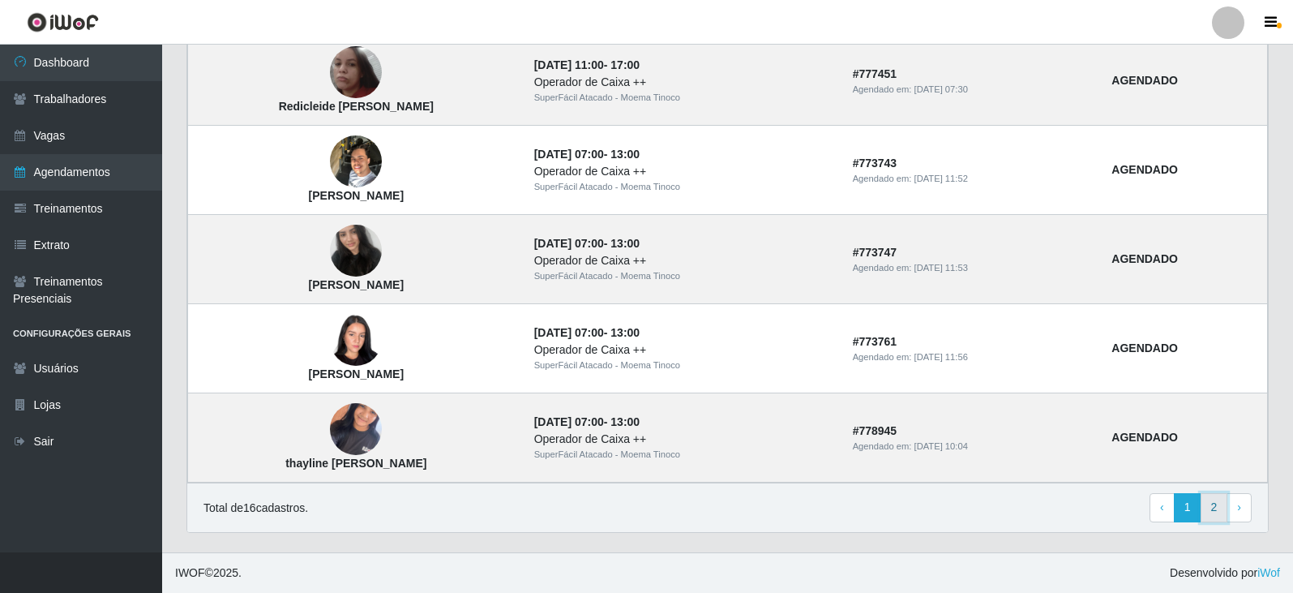
click at [1218, 509] on link "2" at bounding box center [1215, 507] width 28 height 29
